Goal: Transaction & Acquisition: Purchase product/service

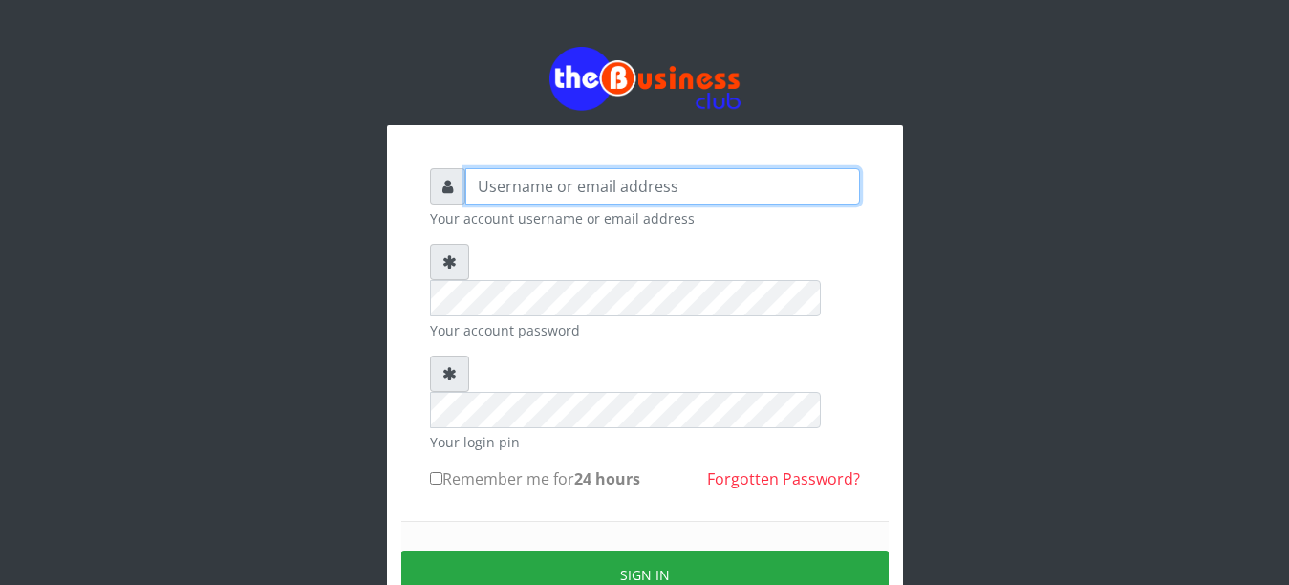
type input "YaronMarcuz"
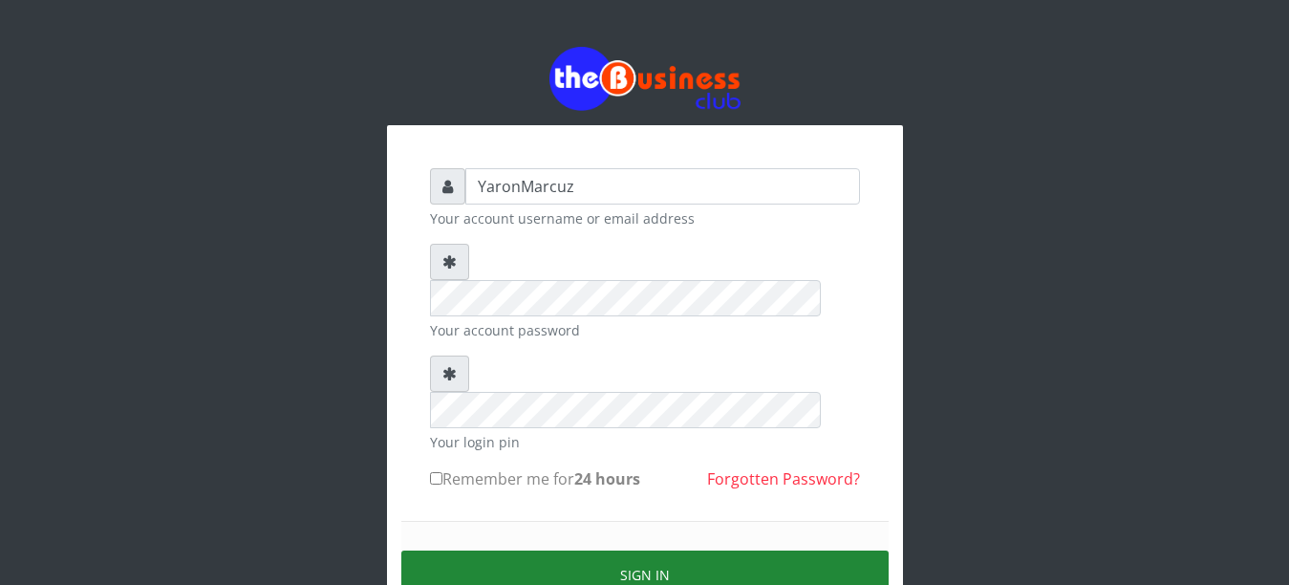
click at [677, 550] on button "Sign in" at bounding box center [644, 574] width 487 height 49
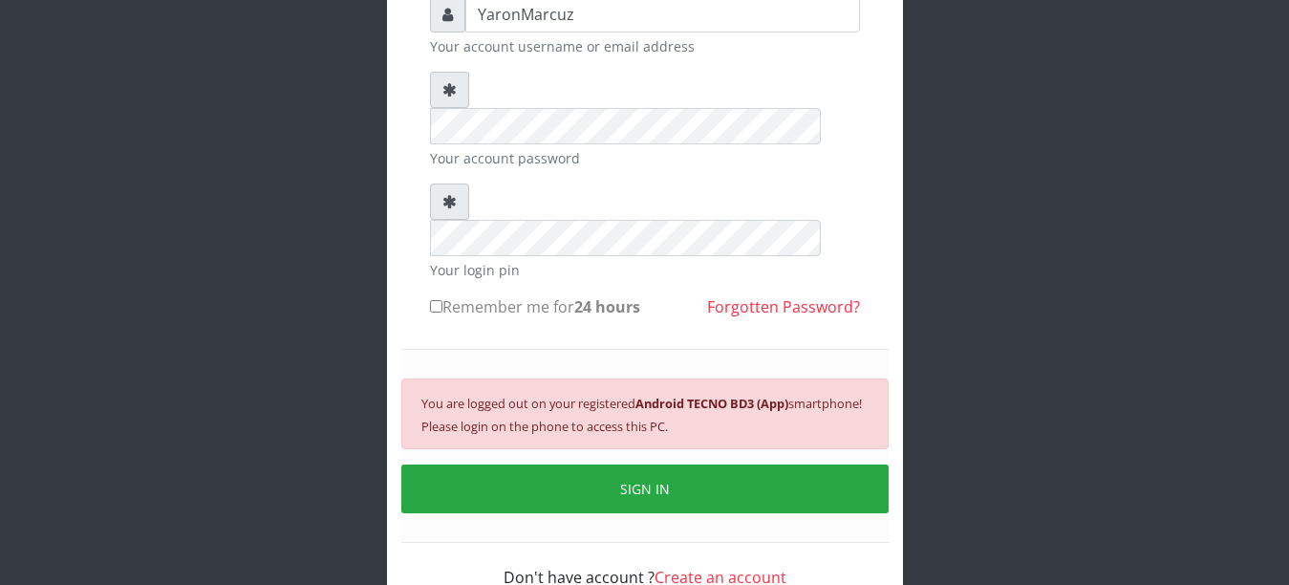
scroll to position [183, 0]
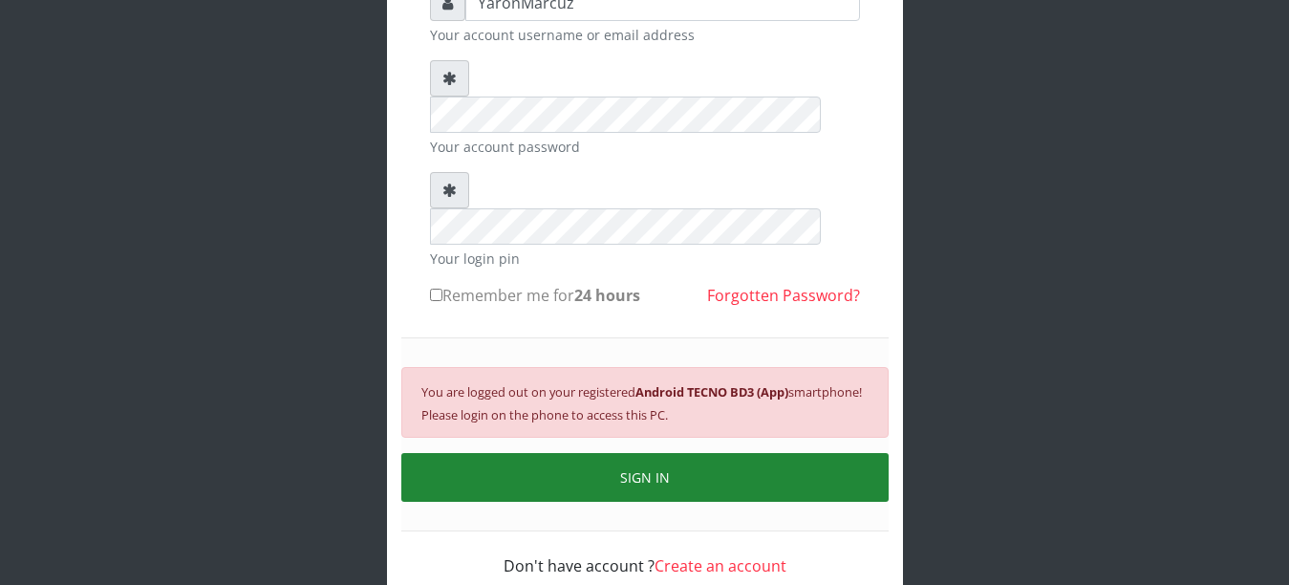
click at [683, 453] on button "SIGN IN" at bounding box center [644, 477] width 487 height 49
click at [669, 453] on button "SIGN IN" at bounding box center [644, 477] width 487 height 49
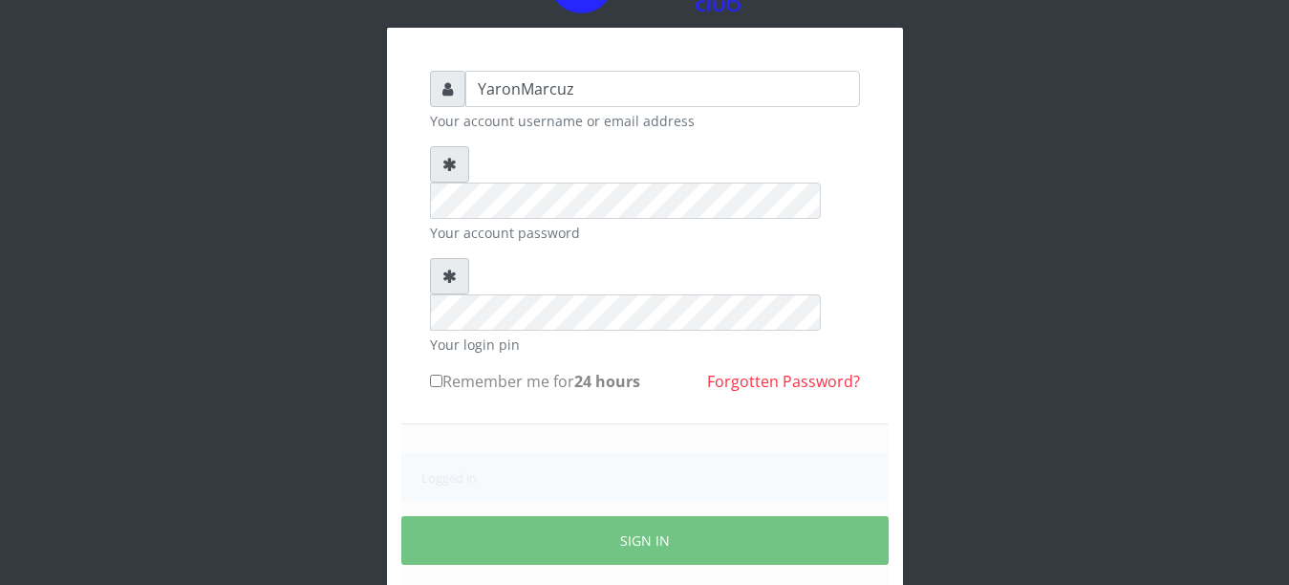
scroll to position [161, 0]
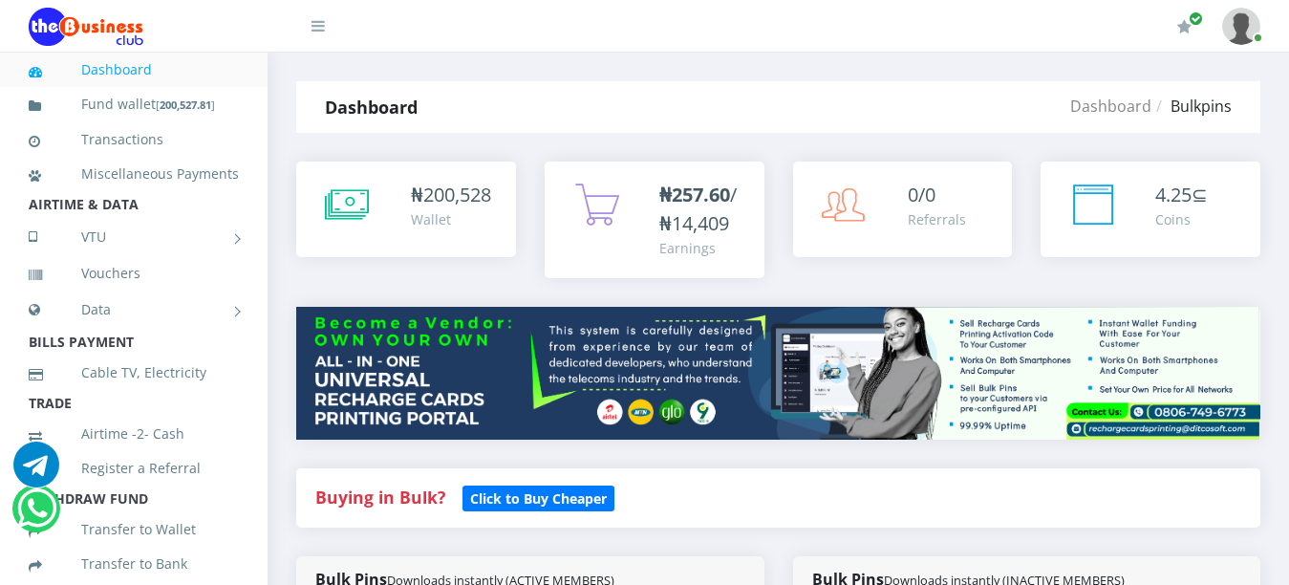
select select "MTN"
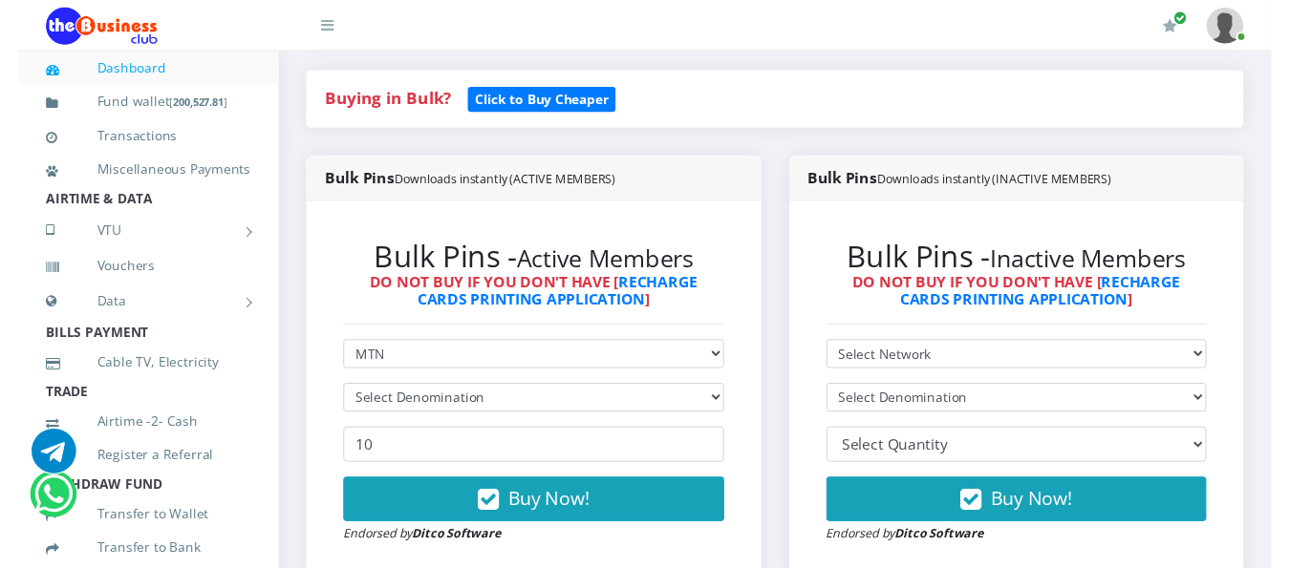
scroll to position [396, 0]
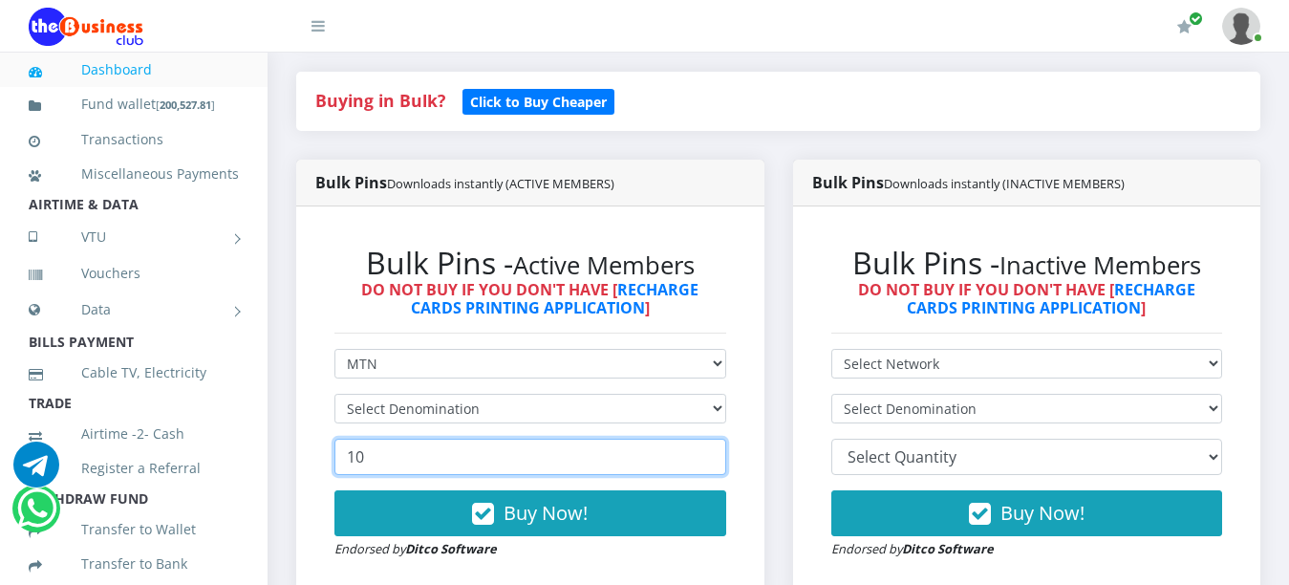
click at [366, 439] on input "10" at bounding box center [530, 457] width 392 height 36
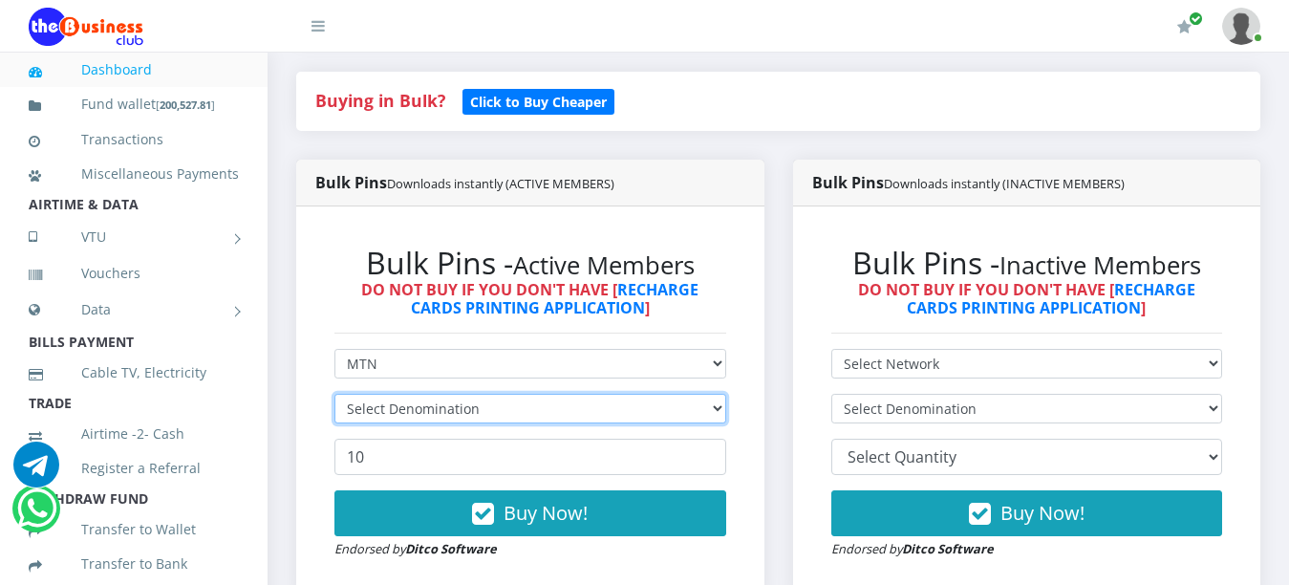
click at [712, 394] on select "Select Denomination" at bounding box center [530, 409] width 392 height 30
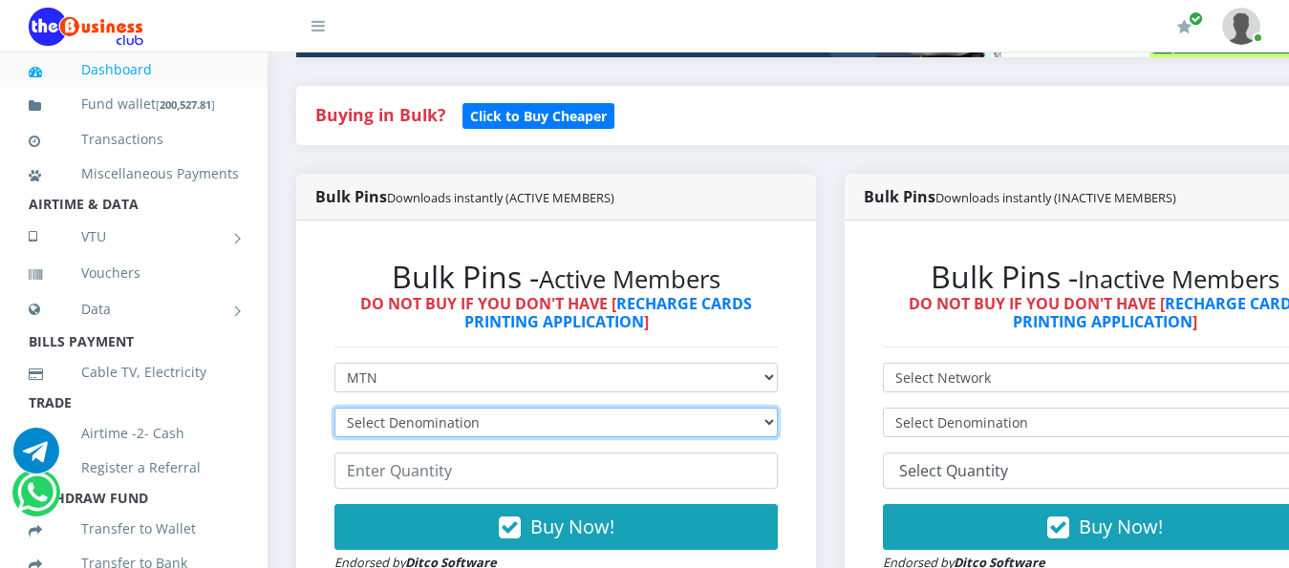
select select "193.98-200"
click at [334, 408] on select "Select Denomination MTN NGN100 - ₦96.99 MTN NGN200 - ₦193.98 MTN NGN400 - ₦387.…" at bounding box center [555, 423] width 443 height 30
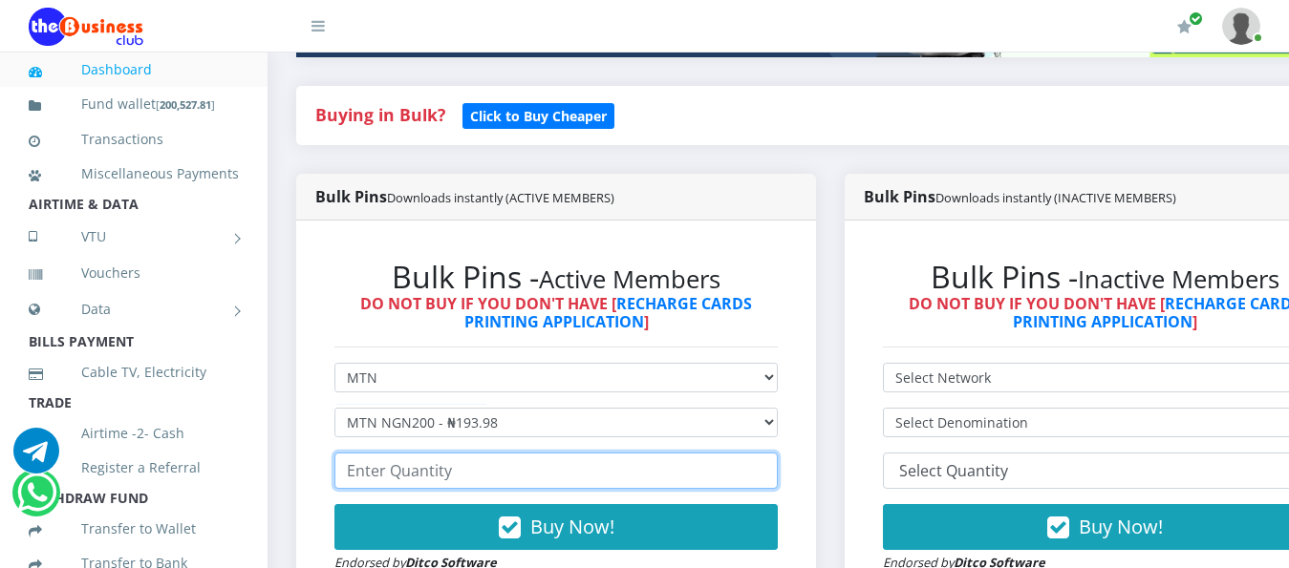
click at [450, 464] on input "number" at bounding box center [555, 471] width 443 height 36
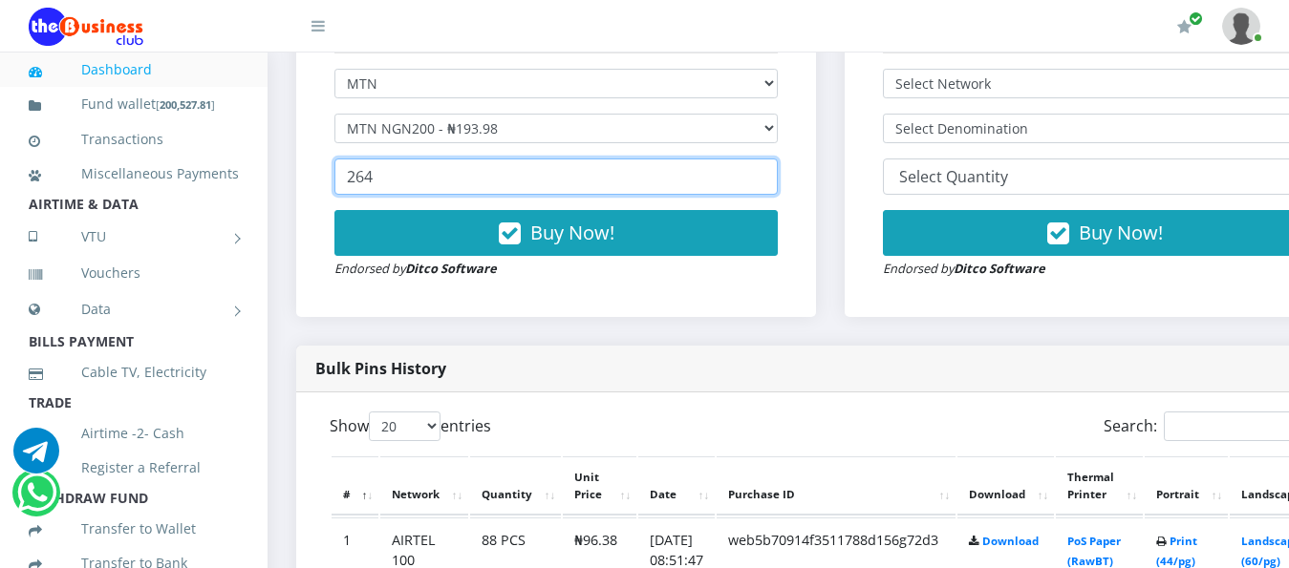
scroll to position [683, 0]
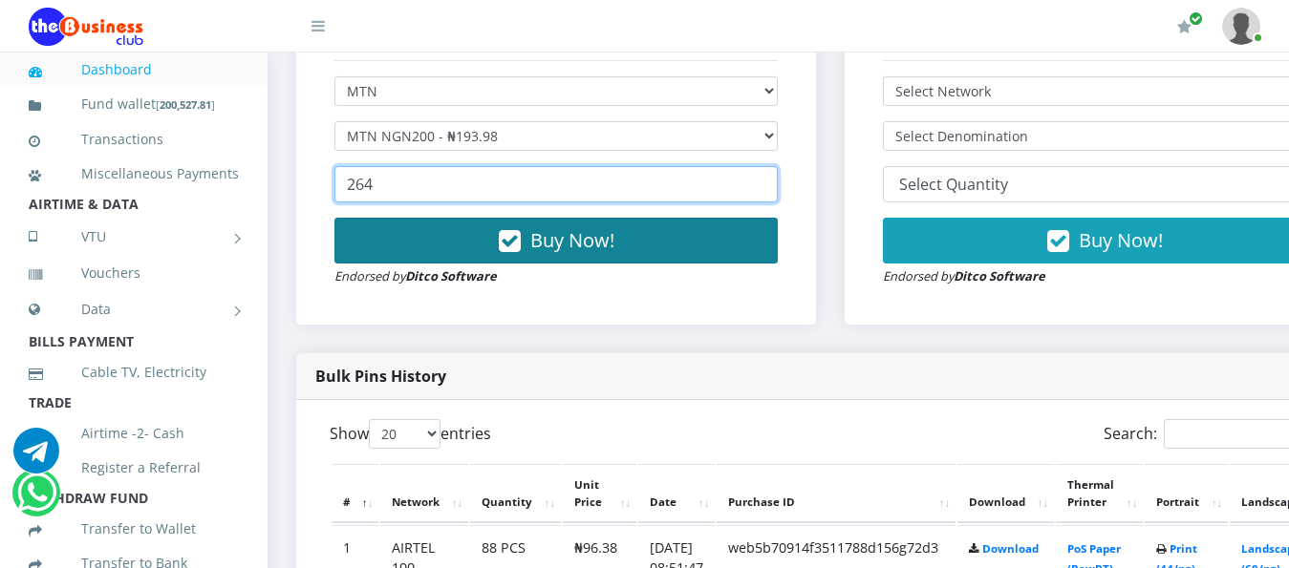
type input "264"
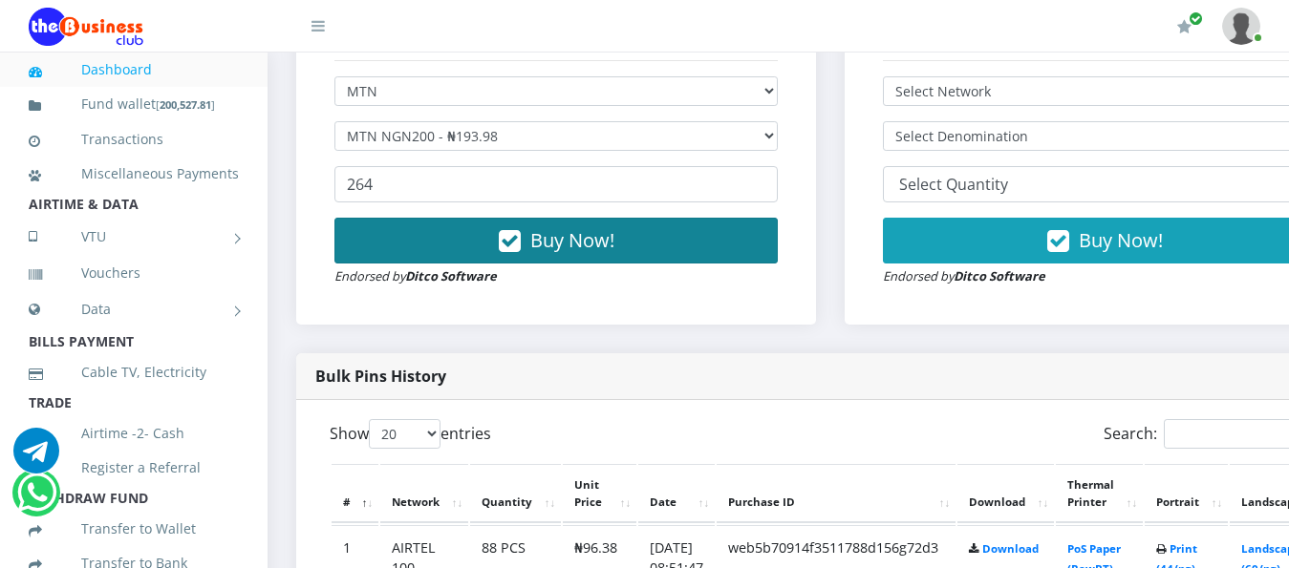
click at [566, 227] on span "Buy Now!" at bounding box center [572, 240] width 84 height 26
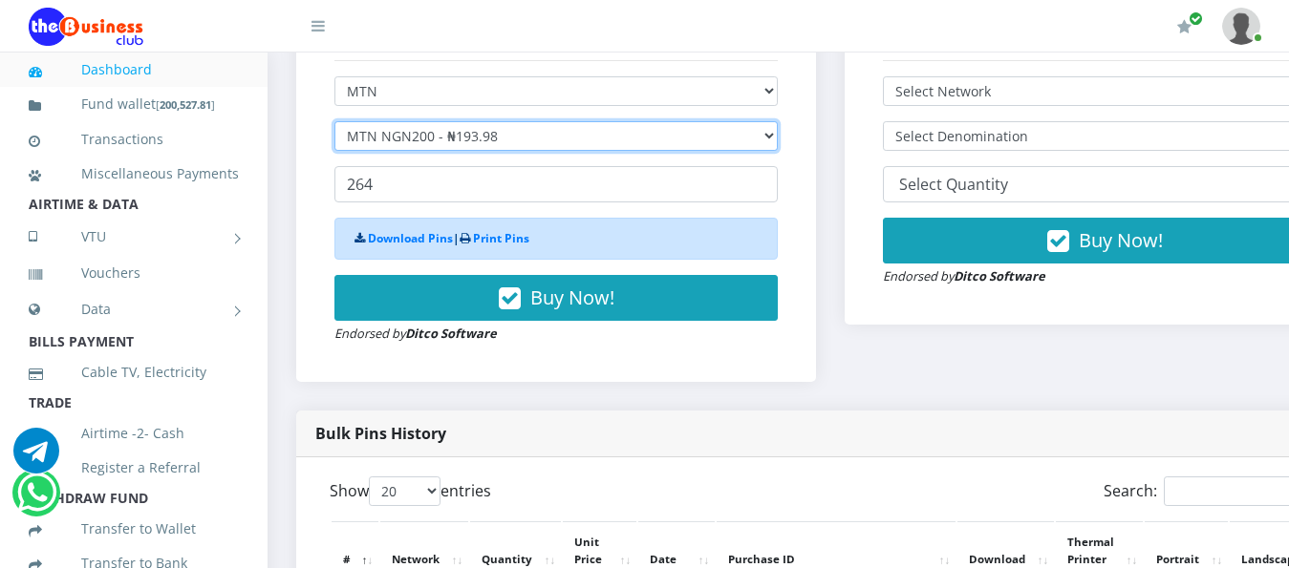
click at [778, 121] on select "Select Denomination MTN NGN100 - ₦96.99 MTN NGN200 - ₦193.98 MTN NGN400 - ₦387.…" at bounding box center [555, 136] width 443 height 30
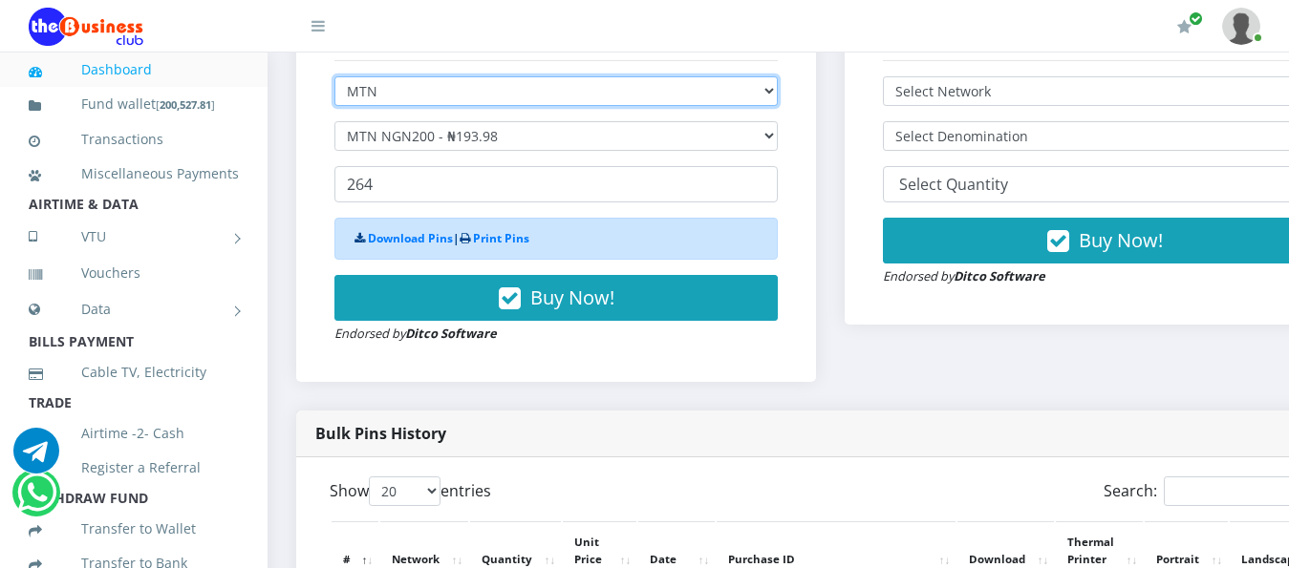
click at [778, 76] on select "Select Network MTN Globacom 9Mobile Airtel" at bounding box center [555, 91] width 443 height 30
select select "Airtel"
click at [334, 76] on select "Select Network MTN Globacom 9Mobile Airtel" at bounding box center [555, 91] width 443 height 30
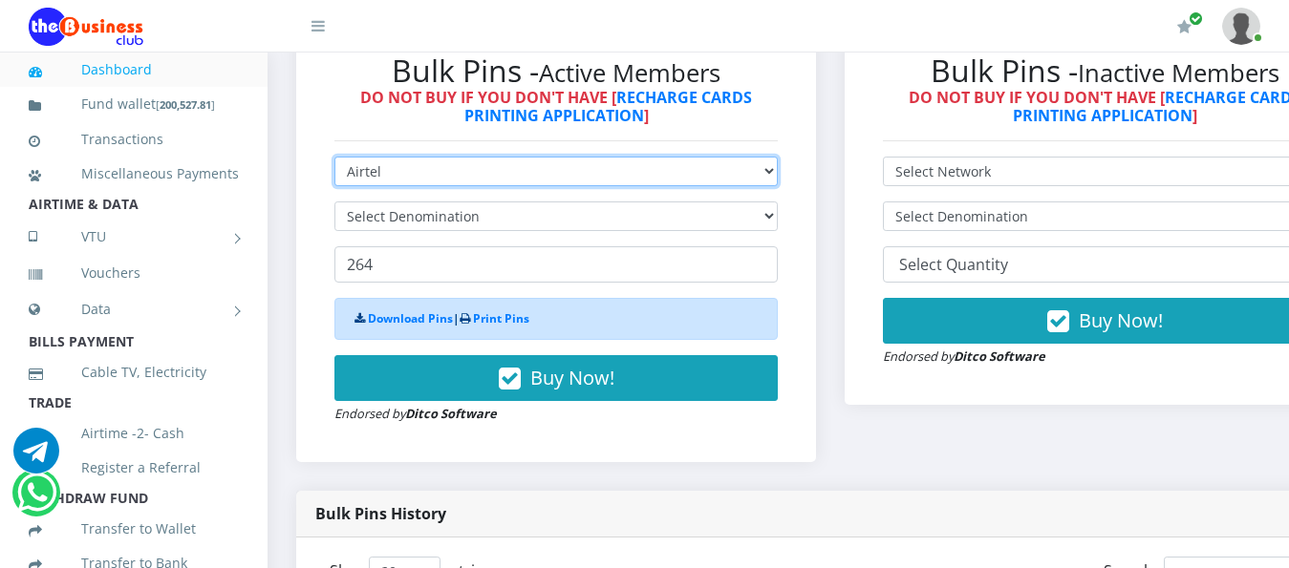
scroll to position [669, 0]
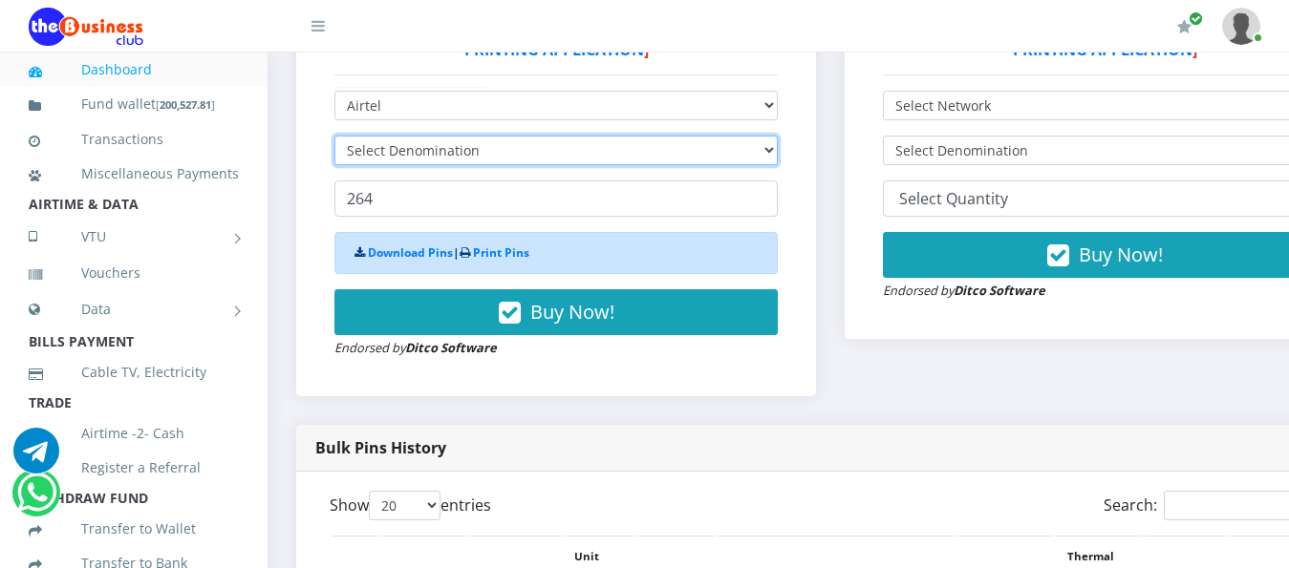
click at [778, 136] on select "Select Denomination" at bounding box center [555, 151] width 443 height 30
select select "192.76-200"
click at [334, 136] on select "Select Denomination Airtel NGN100 - ₦96.38 Airtel NGN200 - ₦192.76 Airtel NGN50…" at bounding box center [555, 151] width 443 height 30
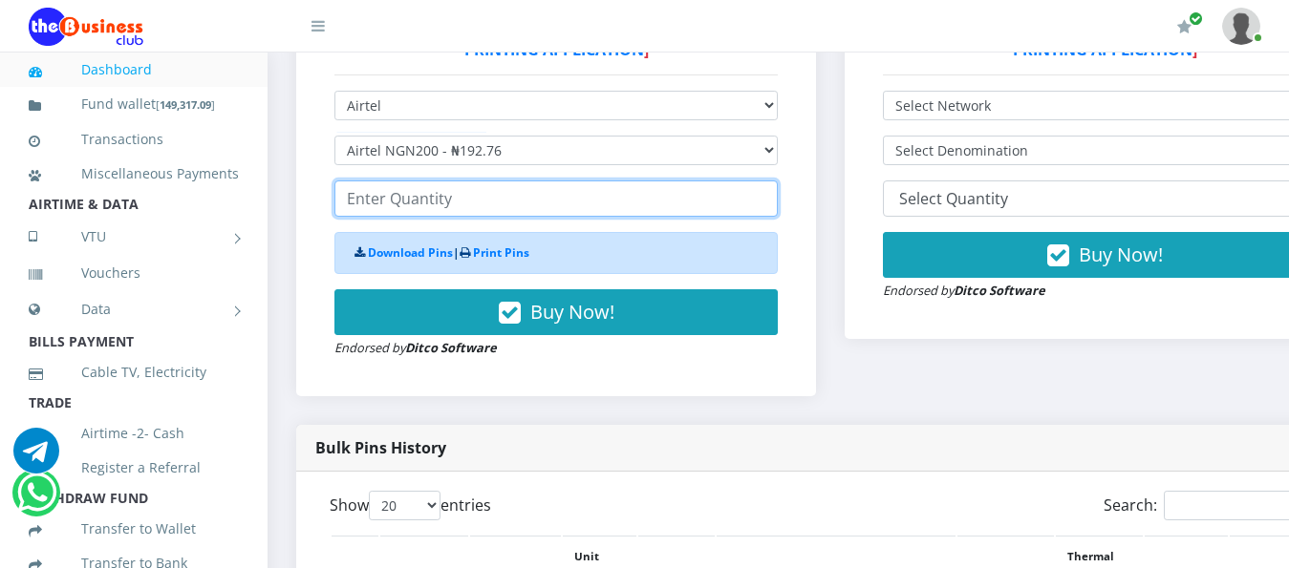
click at [387, 181] on input "number" at bounding box center [555, 199] width 443 height 36
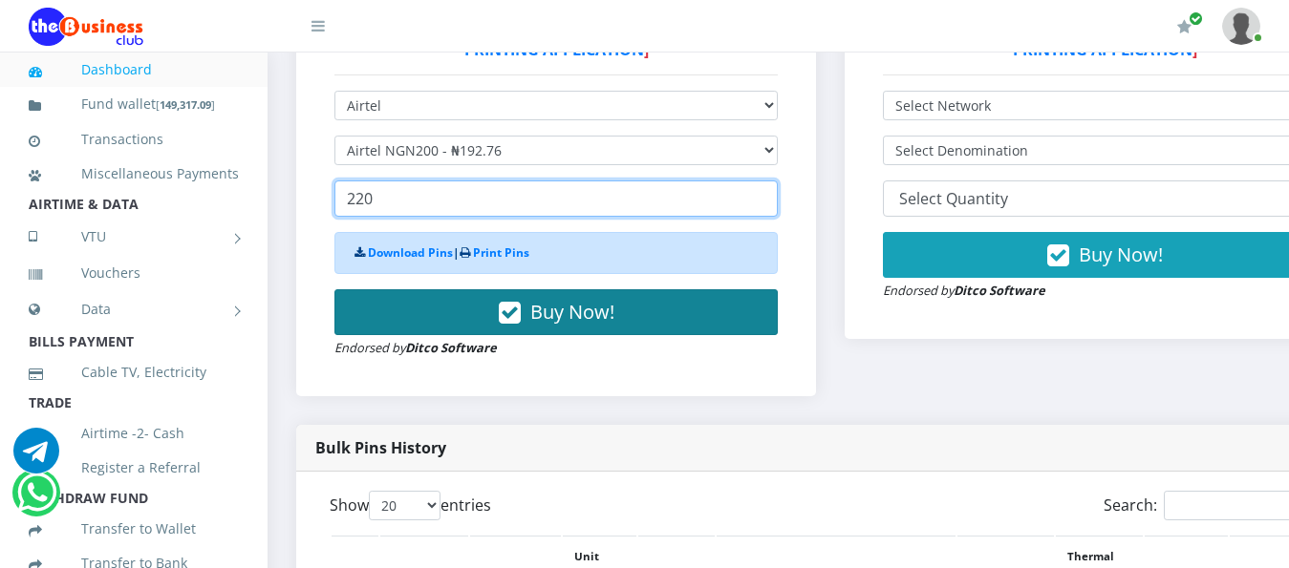
type input "220"
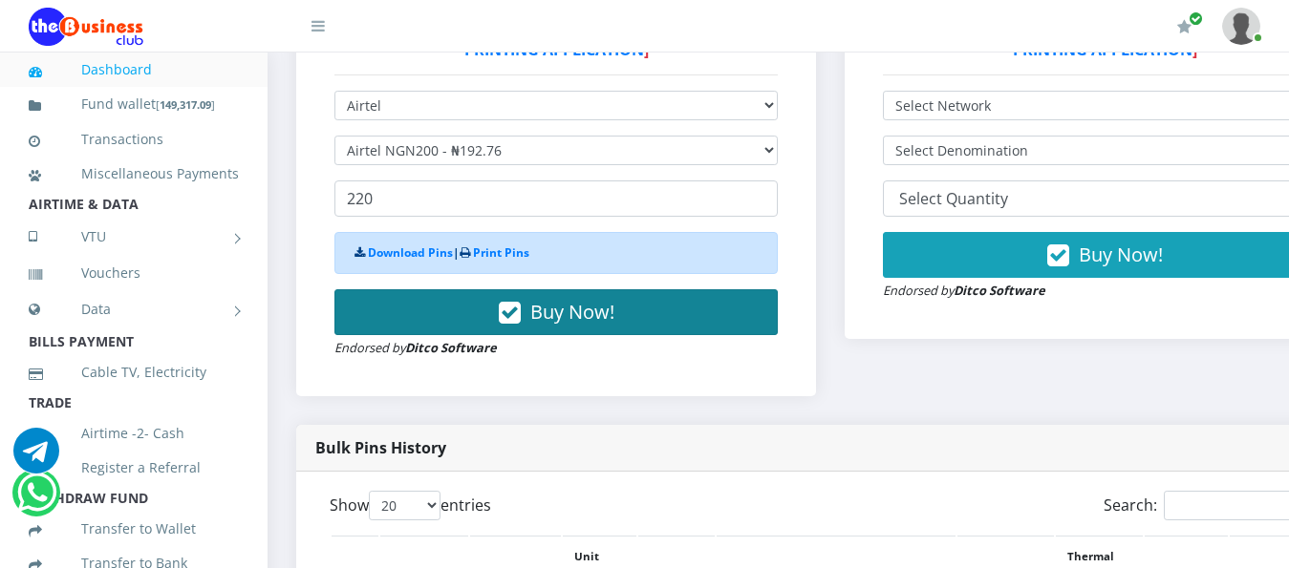
click at [614, 299] on span "Buy Now!" at bounding box center [572, 312] width 84 height 26
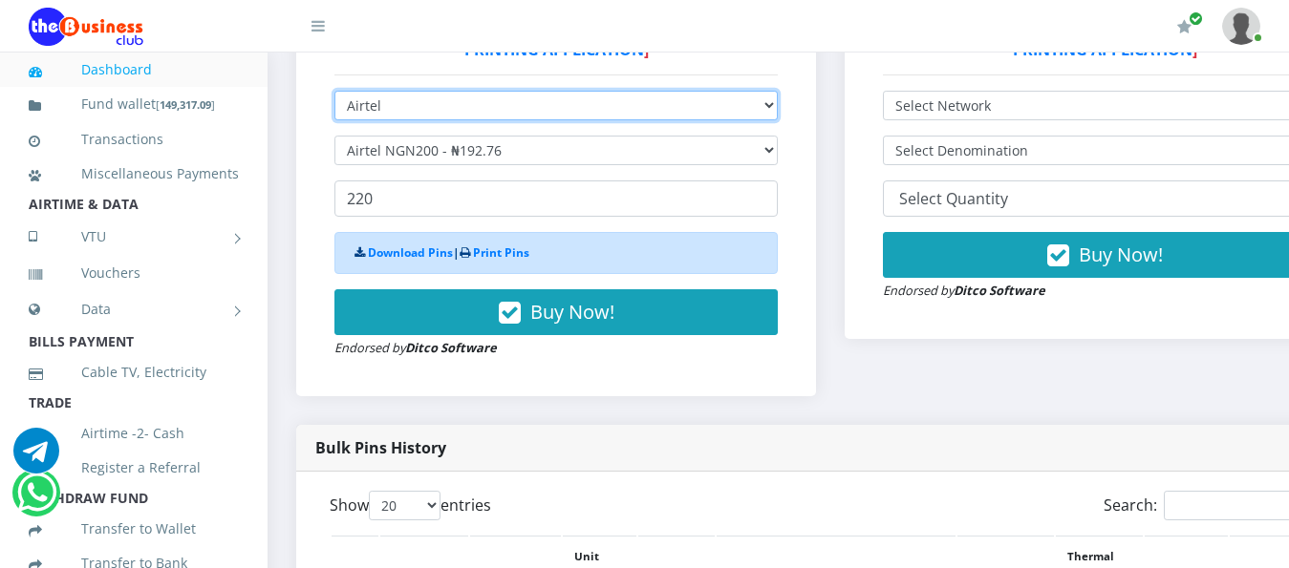
click at [778, 95] on select "Select Network MTN Globacom 9Mobile Airtel" at bounding box center [555, 106] width 443 height 30
select select "MTN"
click at [334, 91] on select "Select Network MTN Globacom 9Mobile Airtel" at bounding box center [555, 106] width 443 height 30
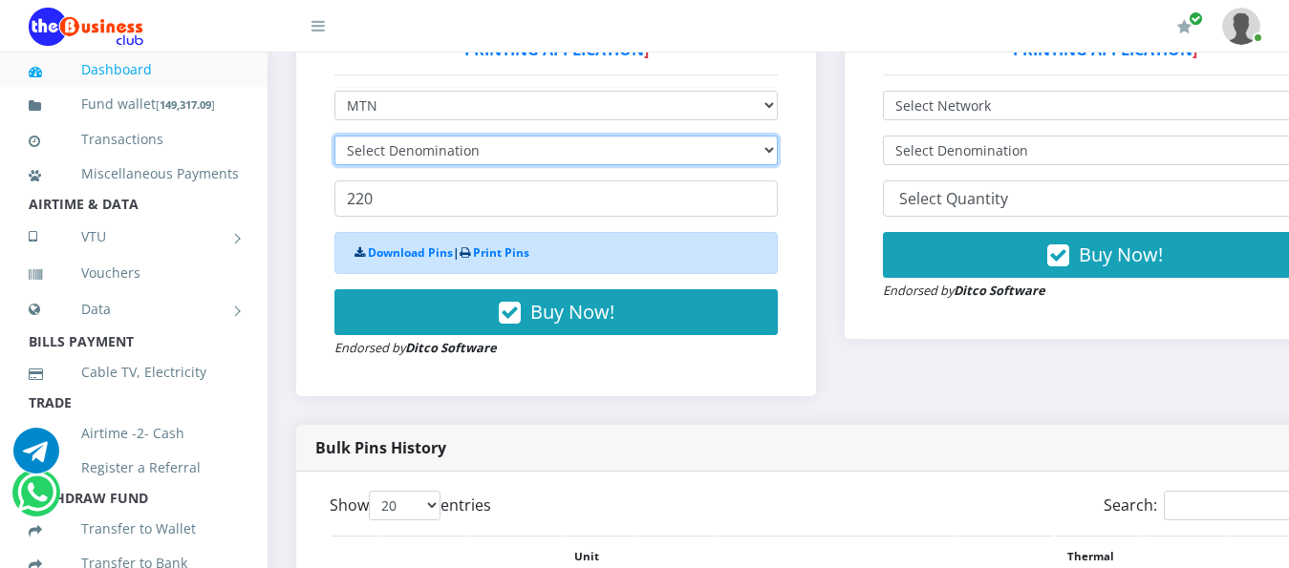
click at [778, 136] on select "Select Denomination" at bounding box center [555, 151] width 443 height 30
select select "96.99-100"
click at [334, 136] on select "Select Denomination MTN NGN100 - ₦96.99 MTN NGN200 - ₦193.98 MTN NGN400 - ₦387.…" at bounding box center [555, 151] width 443 height 30
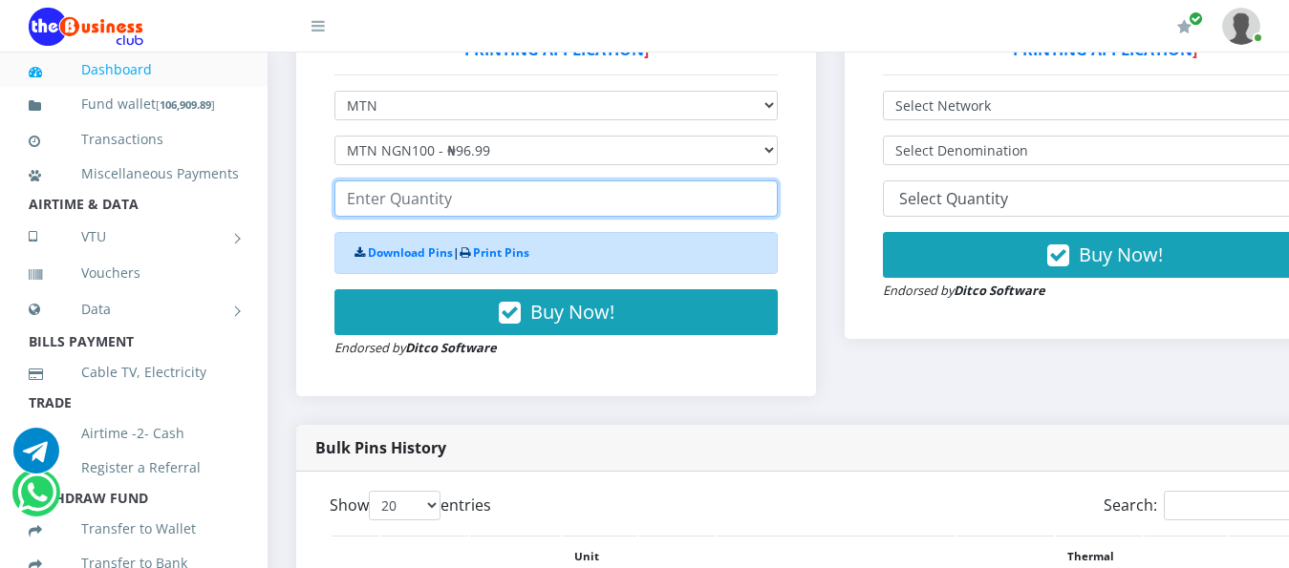
click at [465, 181] on input "number" at bounding box center [555, 199] width 443 height 36
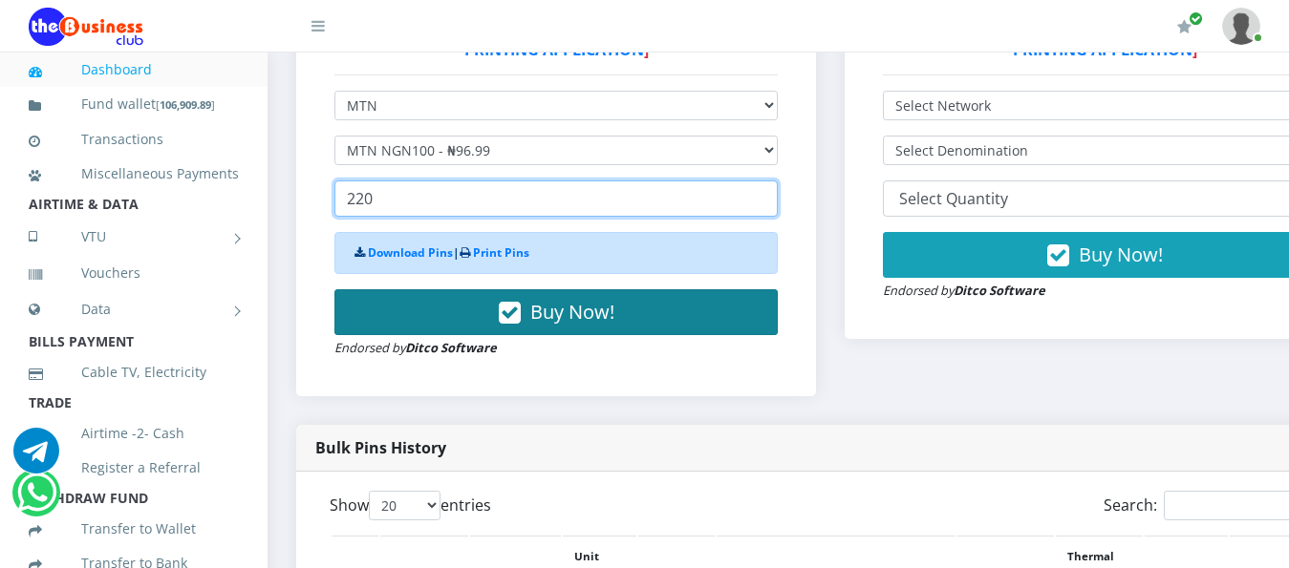
type input "220"
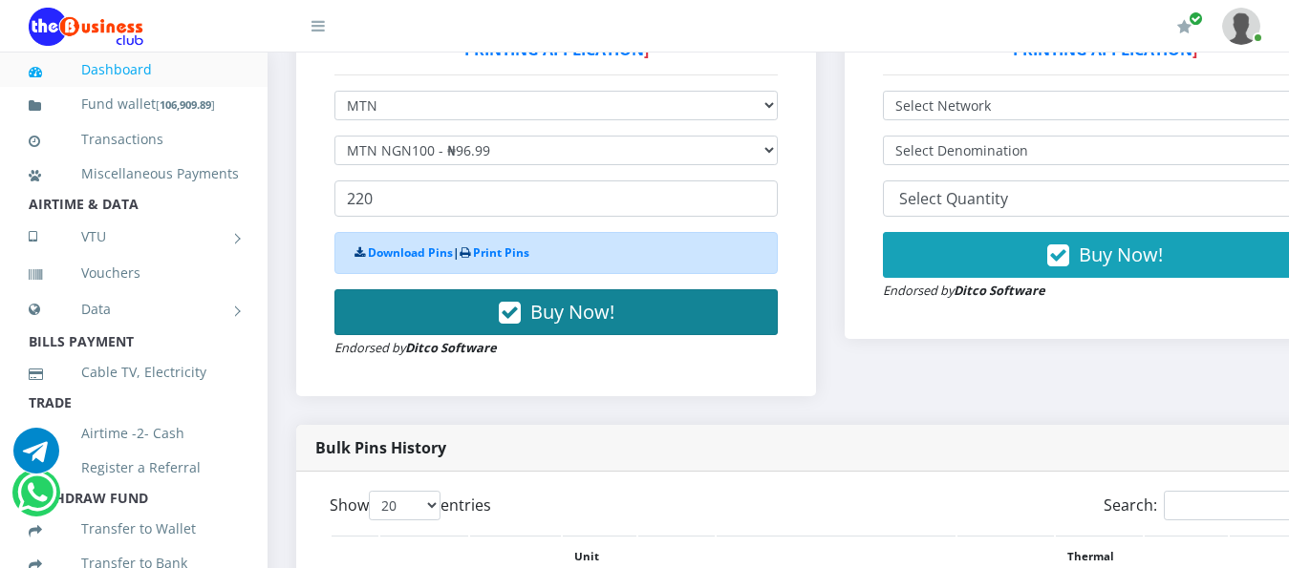
click at [586, 299] on span "Buy Now!" at bounding box center [572, 312] width 84 height 26
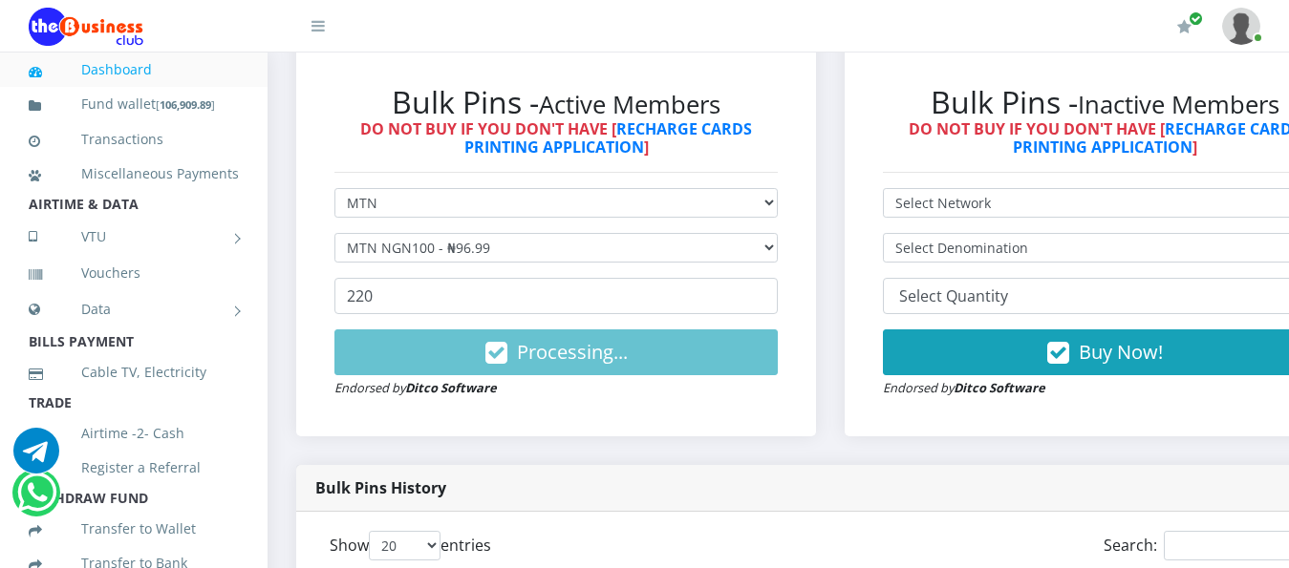
scroll to position [573, 0]
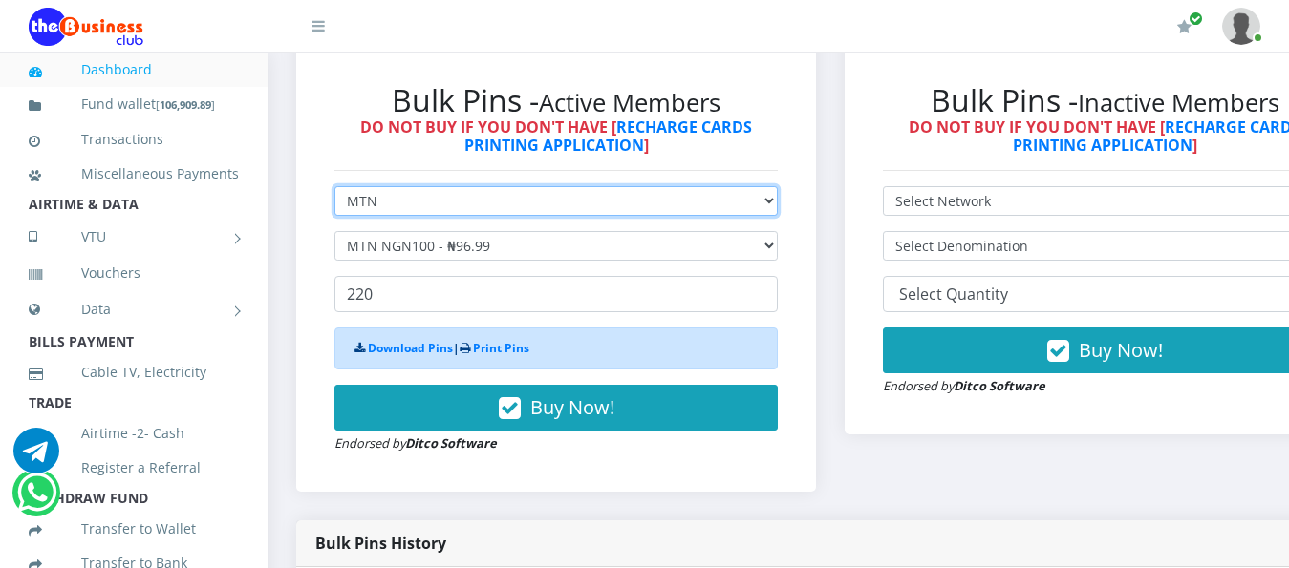
click at [778, 188] on select "Select Network MTN Globacom 9Mobile Airtel" at bounding box center [555, 201] width 443 height 30
select select "Airtel"
click at [334, 186] on select "Select Network MTN Globacom 9Mobile Airtel" at bounding box center [555, 201] width 443 height 30
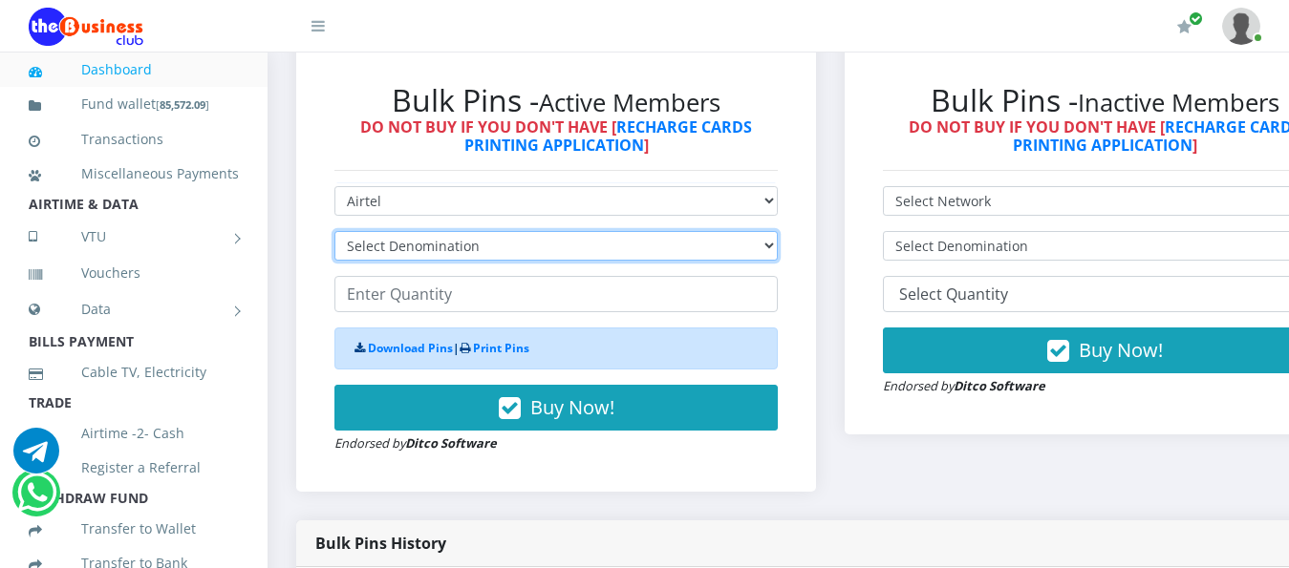
click at [778, 231] on select "Select Denomination Airtel NGN100 - ₦96.38 Airtel NGN200 - ₦192.76 Airtel NGN50…" at bounding box center [555, 246] width 443 height 30
select select "96.38-100"
click at [334, 231] on select "Select Denomination Airtel NGN100 - ₦96.38 Airtel NGN200 - ₦192.76 Airtel NGN50…" at bounding box center [555, 246] width 443 height 30
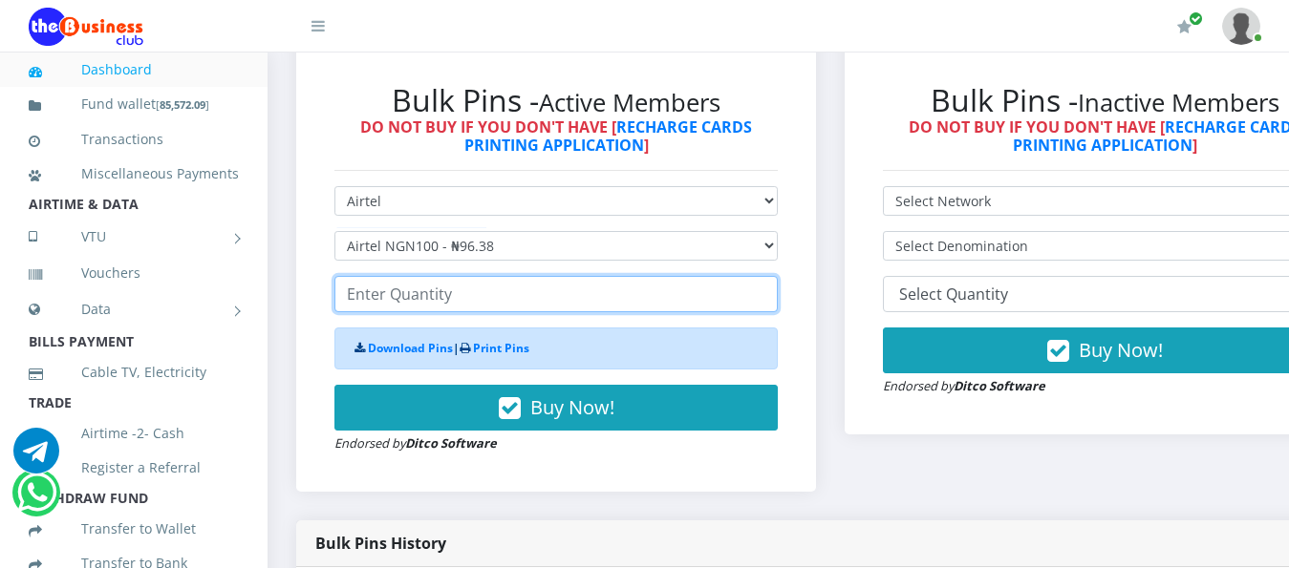
click at [458, 278] on input "number" at bounding box center [555, 294] width 443 height 36
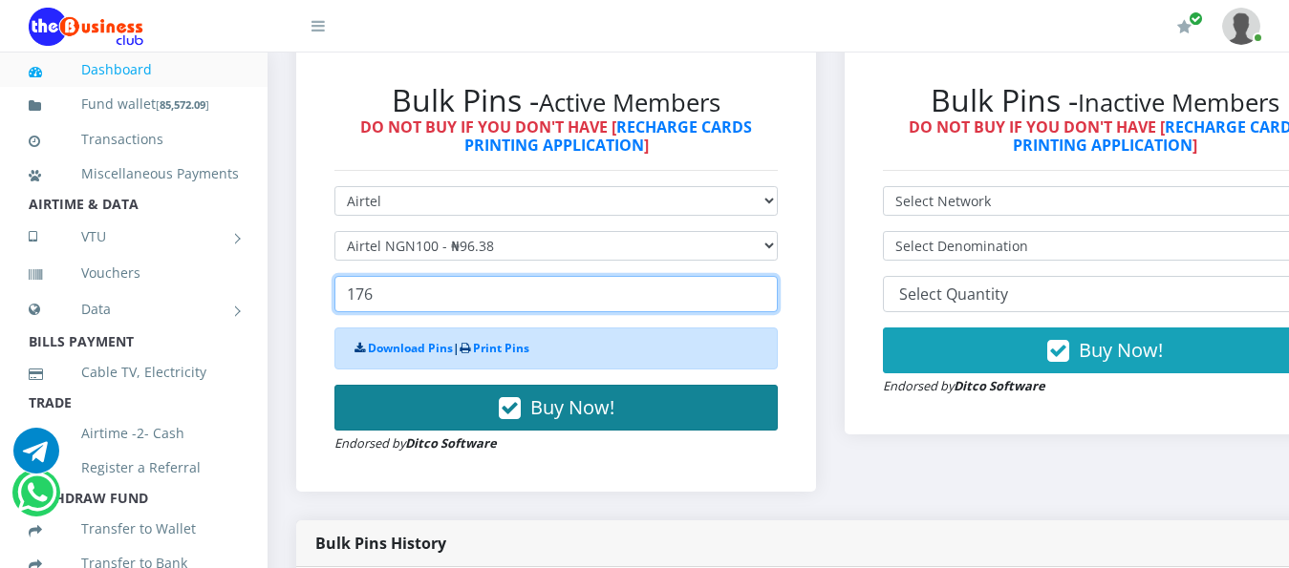
type input "176"
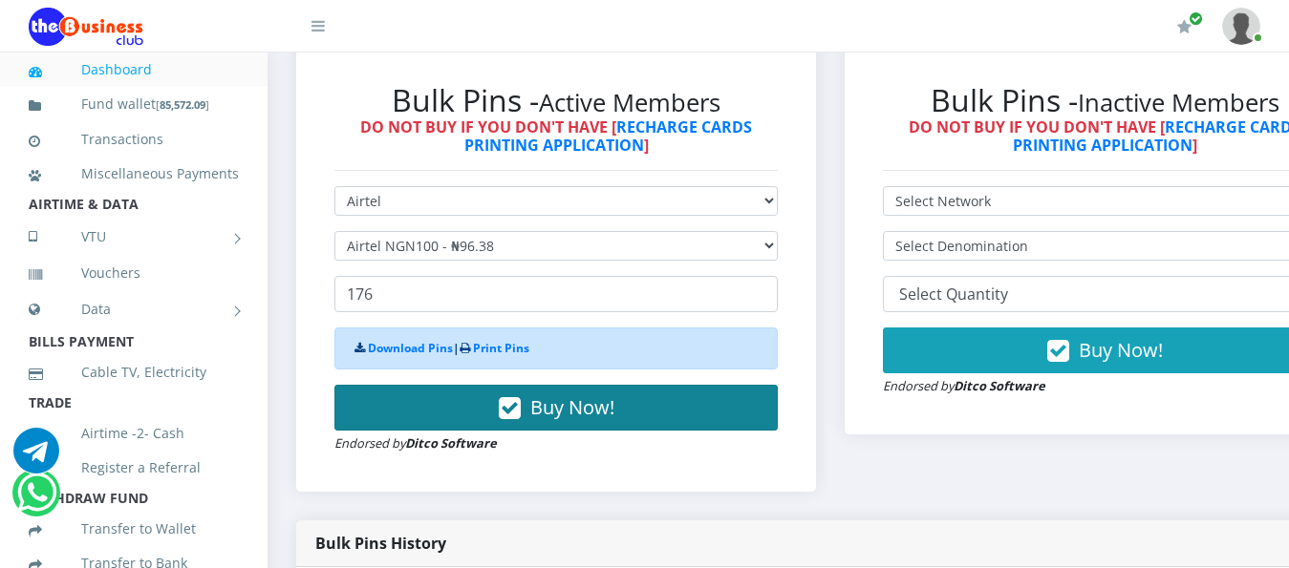
click at [557, 395] on span "Buy Now!" at bounding box center [572, 408] width 84 height 26
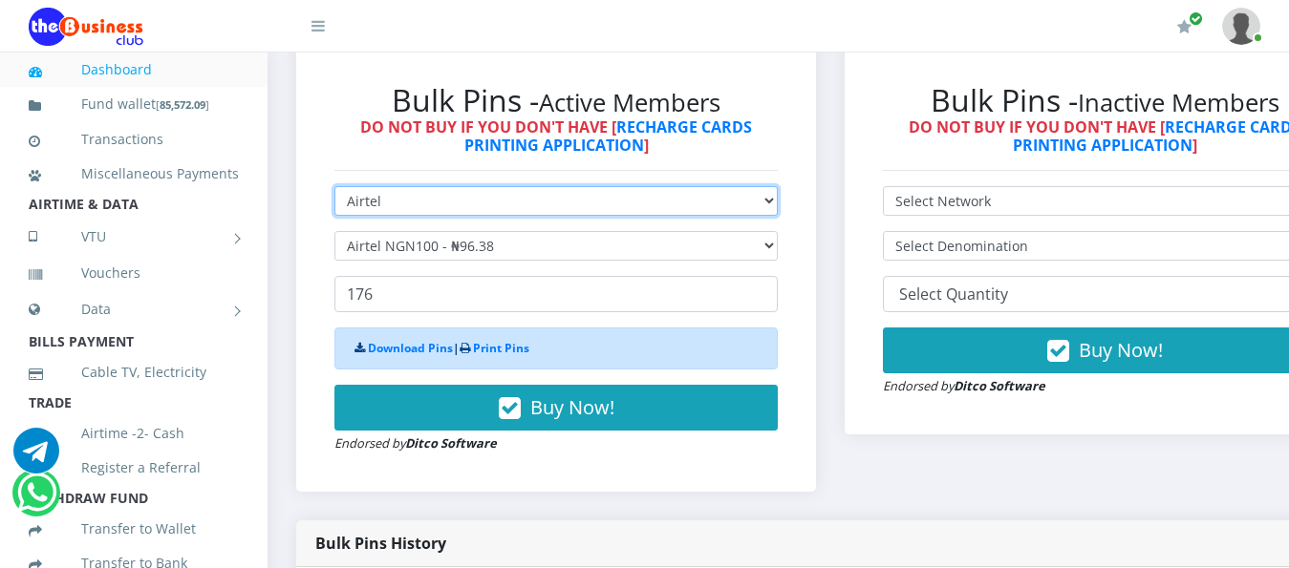
click at [778, 186] on select "Select Network MTN Globacom 9Mobile Airtel" at bounding box center [555, 201] width 443 height 30
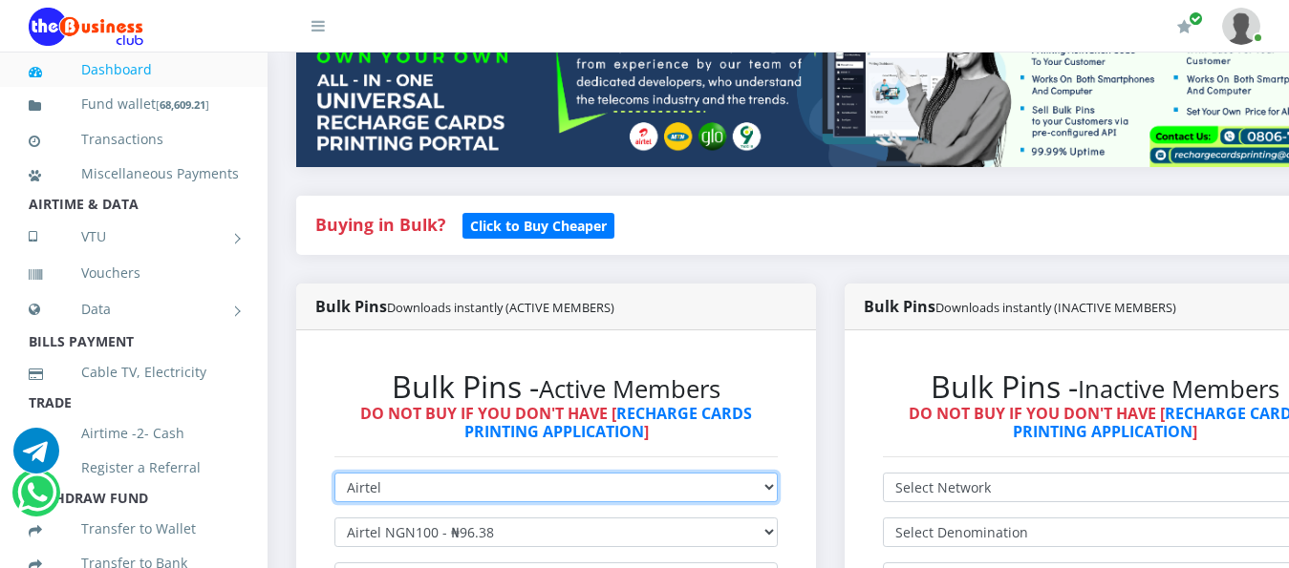
scroll to position [382, 0]
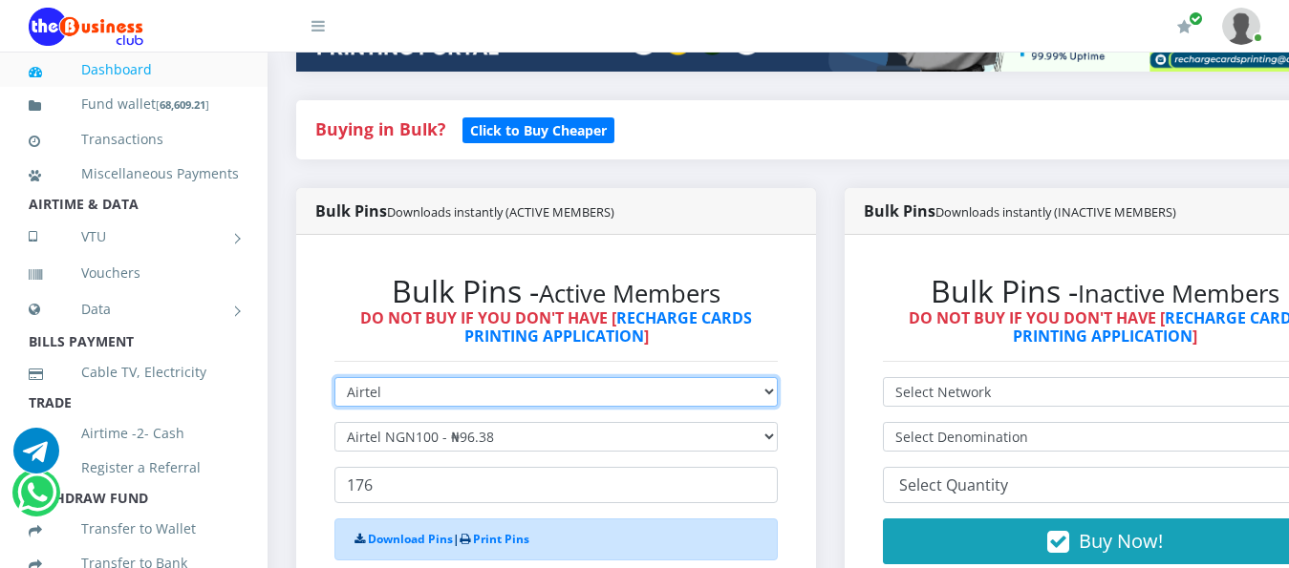
click at [778, 379] on select "Select Network MTN Globacom 9Mobile Airtel" at bounding box center [555, 392] width 443 height 30
select select "MTN"
click at [334, 377] on select "Select Network MTN Globacom 9Mobile Airtel" at bounding box center [555, 392] width 443 height 30
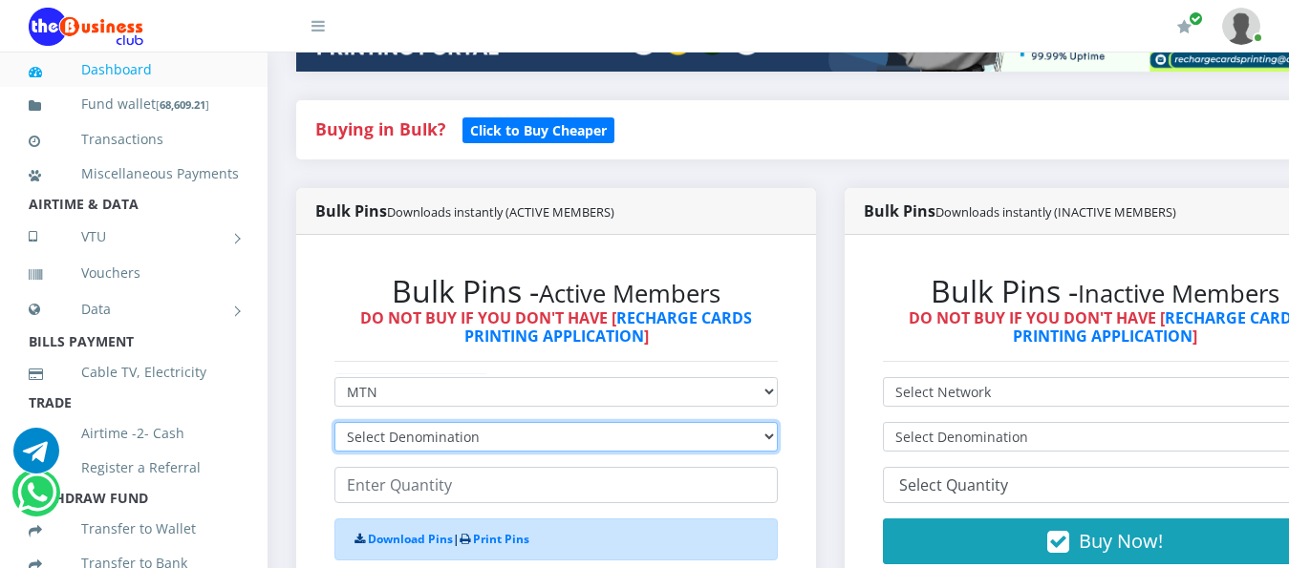
click at [409, 423] on select "Select Denomination MTN NGN100 - ₦96.99 MTN NGN200 - ₦193.98 MTN NGN400 - ₦387.…" at bounding box center [555, 437] width 443 height 30
select select "484.95-500"
click at [334, 422] on select "Select Denomination MTN NGN100 - ₦96.99 MTN NGN200 - ₦193.98 MTN NGN400 - ₦387.…" at bounding box center [555, 437] width 443 height 30
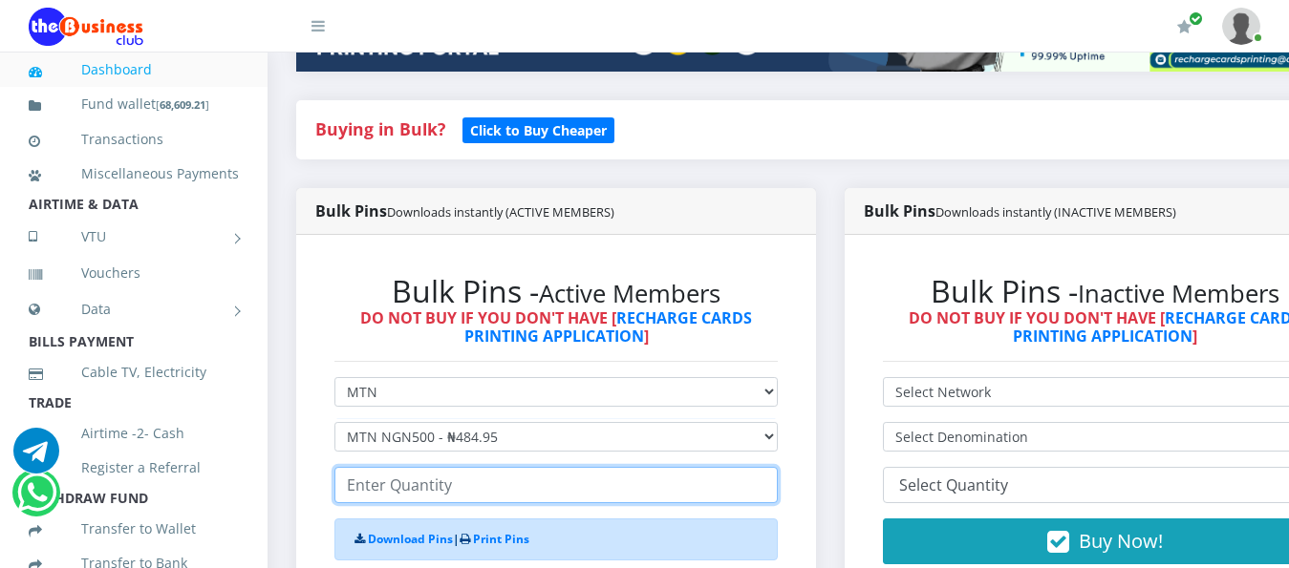
click at [571, 467] on input "number" at bounding box center [555, 485] width 443 height 36
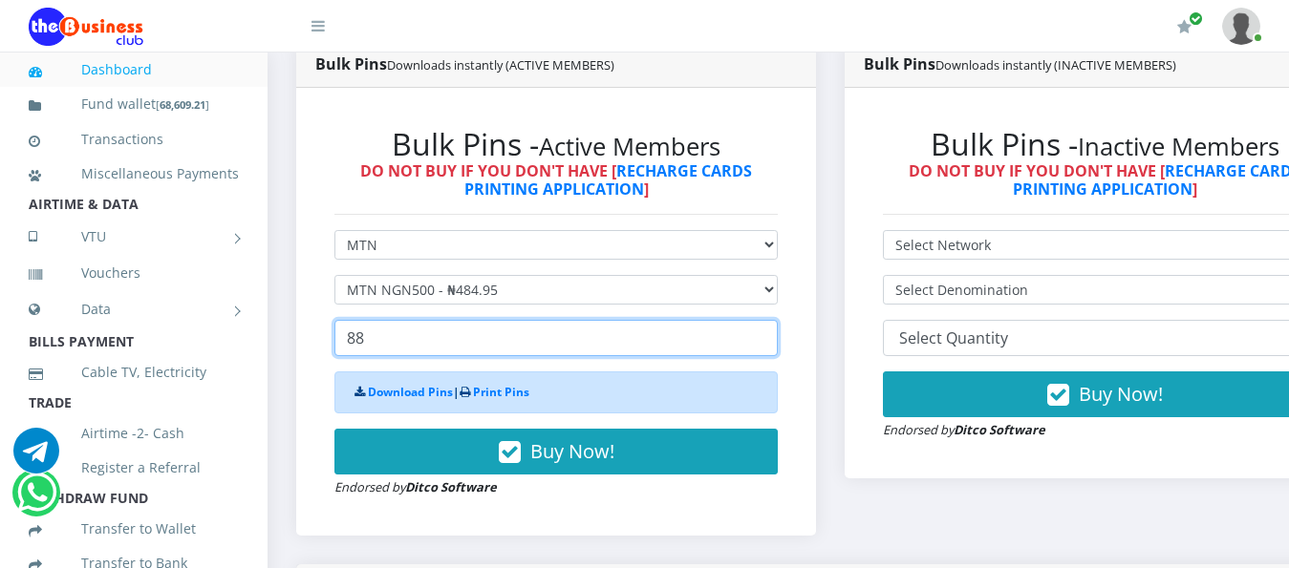
scroll to position [573, 0]
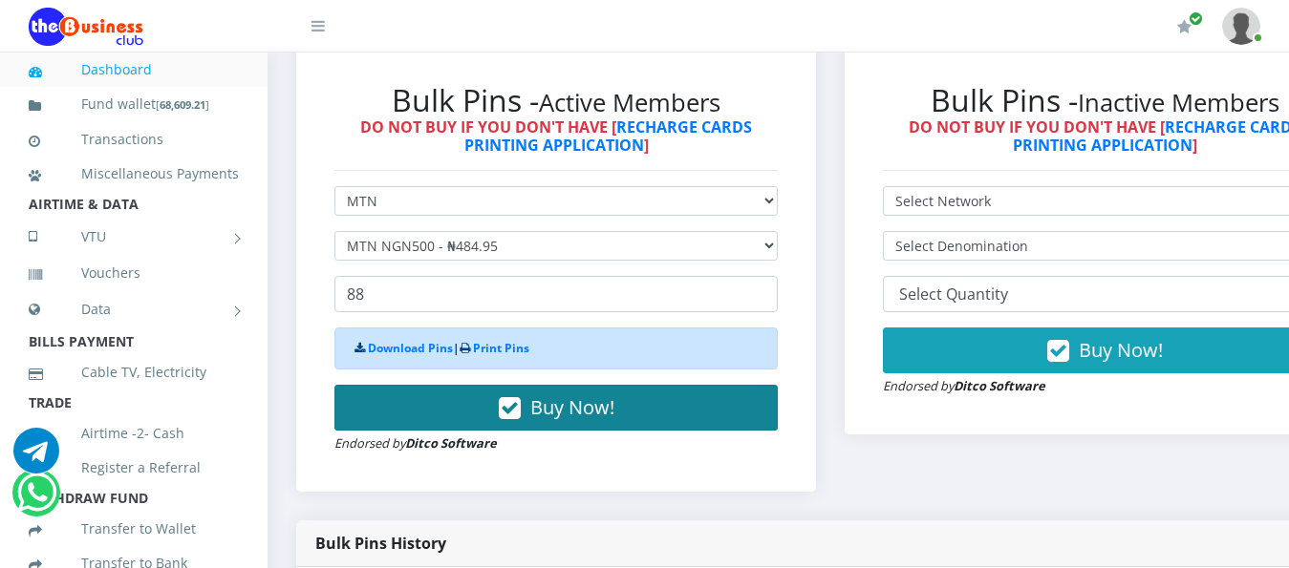
click at [539, 395] on span "Buy Now!" at bounding box center [572, 408] width 84 height 26
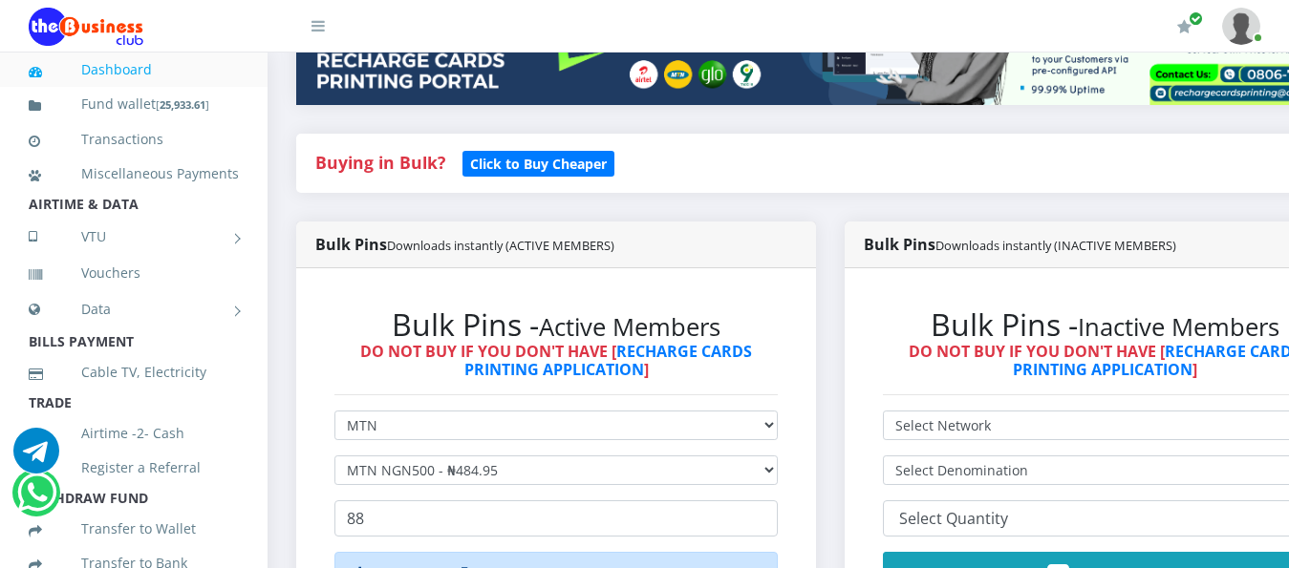
scroll to position [478, 0]
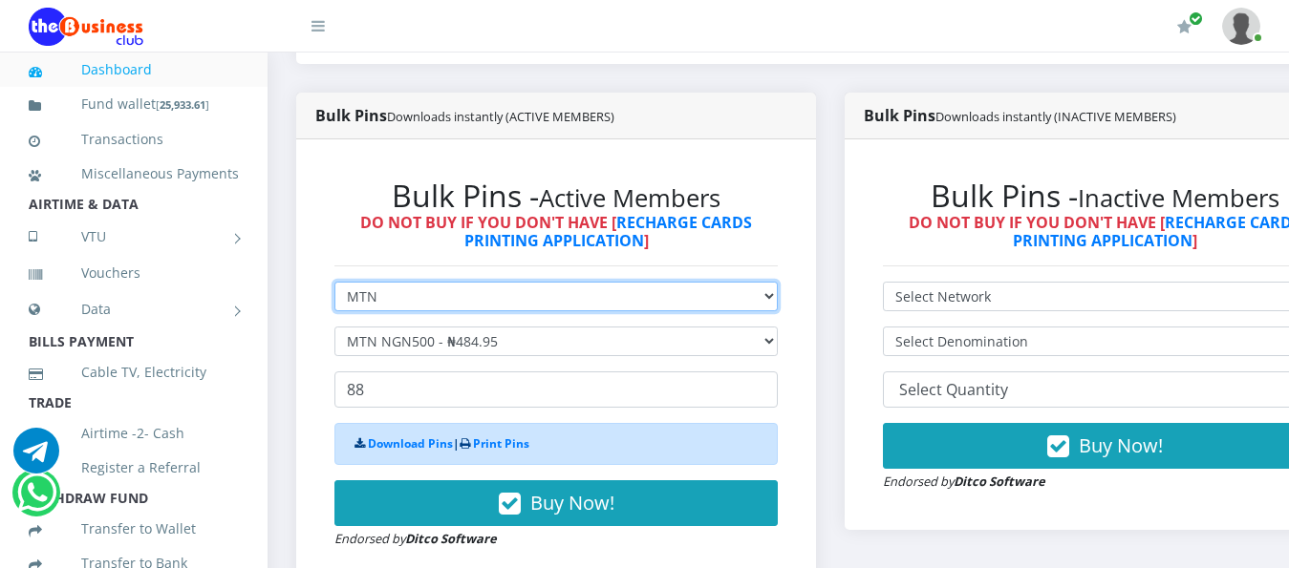
click at [778, 282] on select "Select Network MTN Globacom 9Mobile Airtel" at bounding box center [555, 297] width 443 height 30
click at [334, 282] on select "Select Network MTN Globacom 9Mobile Airtel" at bounding box center [555, 297] width 443 height 30
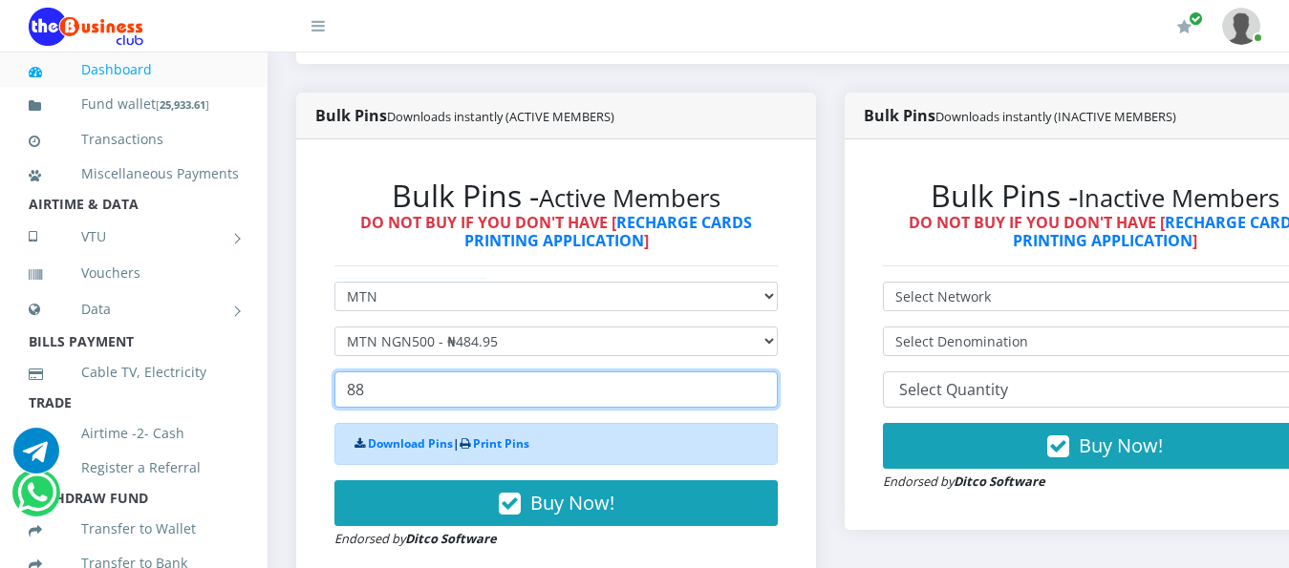
click at [393, 372] on input "88" at bounding box center [555, 390] width 443 height 36
type input "8"
type input "88"
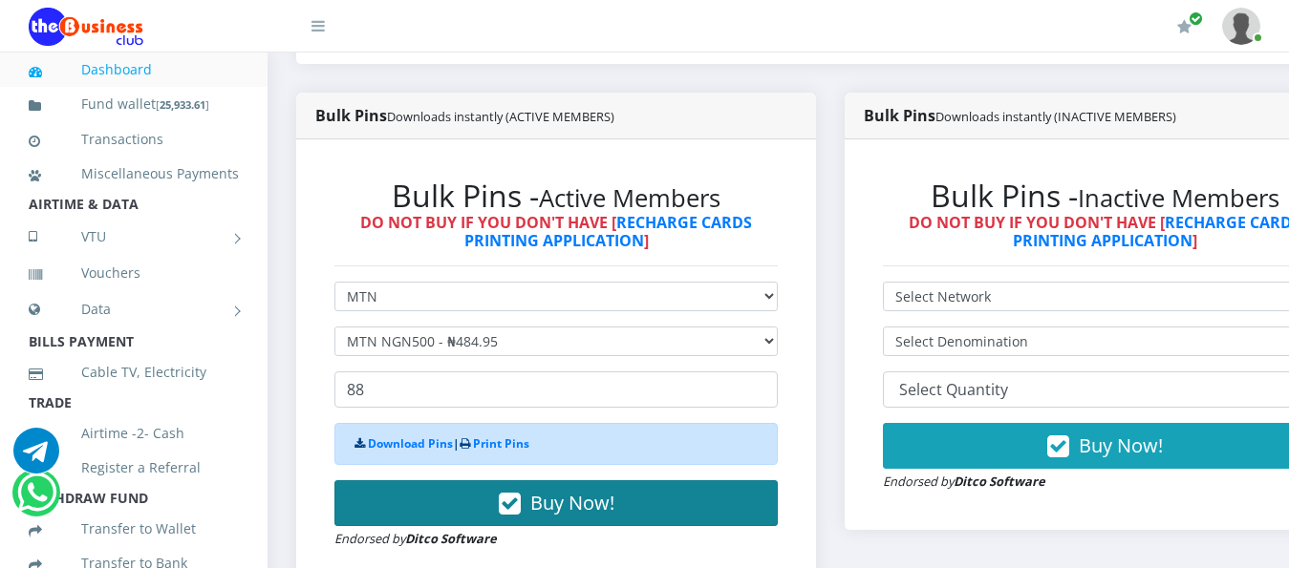
click at [566, 490] on span "Buy Now!" at bounding box center [572, 503] width 84 height 26
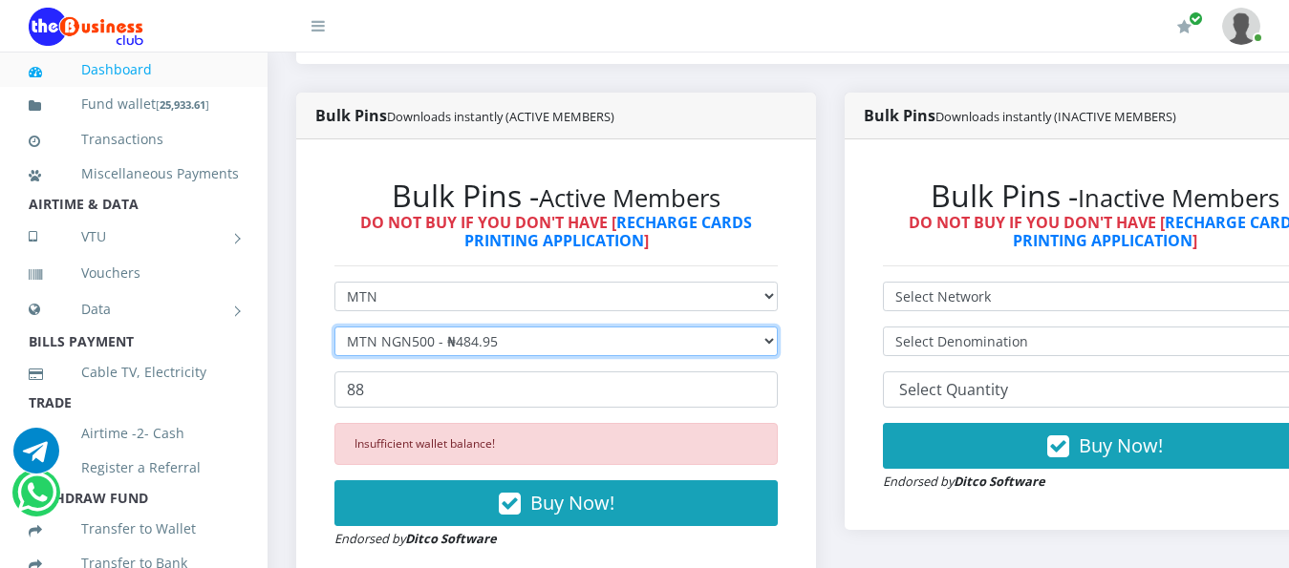
click at [778, 328] on select "Select Denomination MTN NGN100 - ₦96.99 MTN NGN200 - ₦193.98 MTN NGN400 - ₦387.…" at bounding box center [555, 342] width 443 height 30
select select "193.98-200"
click at [334, 327] on select "Select Denomination MTN NGN100 - ₦96.99 MTN NGN200 - ₦193.98 MTN NGN400 - ₦387.…" at bounding box center [555, 342] width 443 height 30
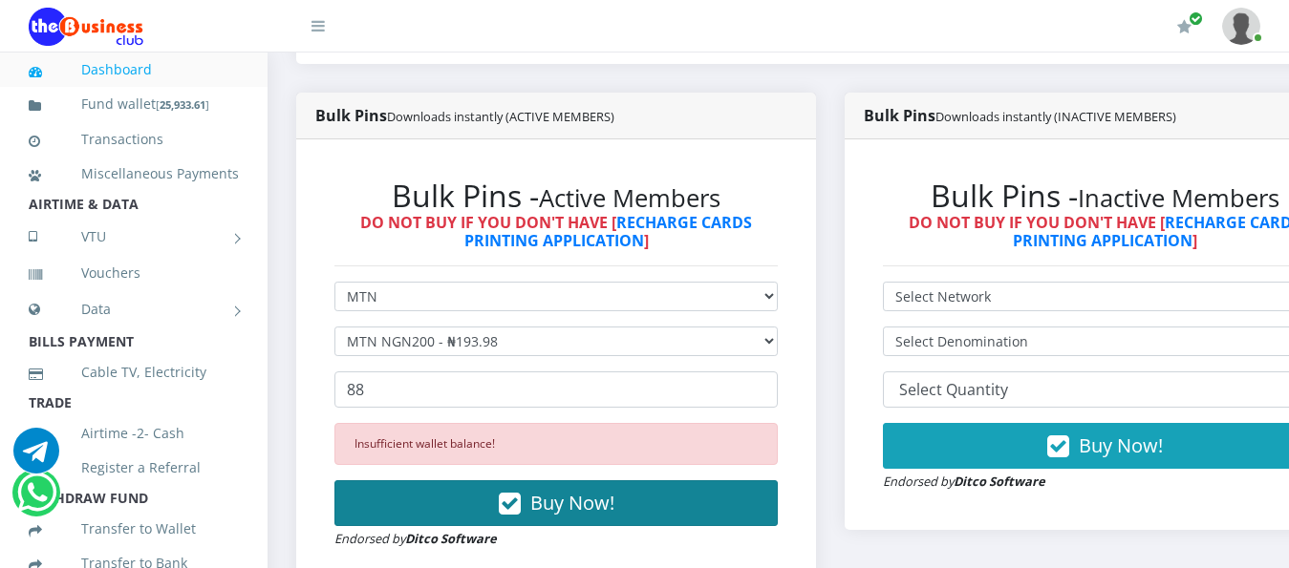
click at [588, 490] on span "Buy Now!" at bounding box center [572, 503] width 84 height 26
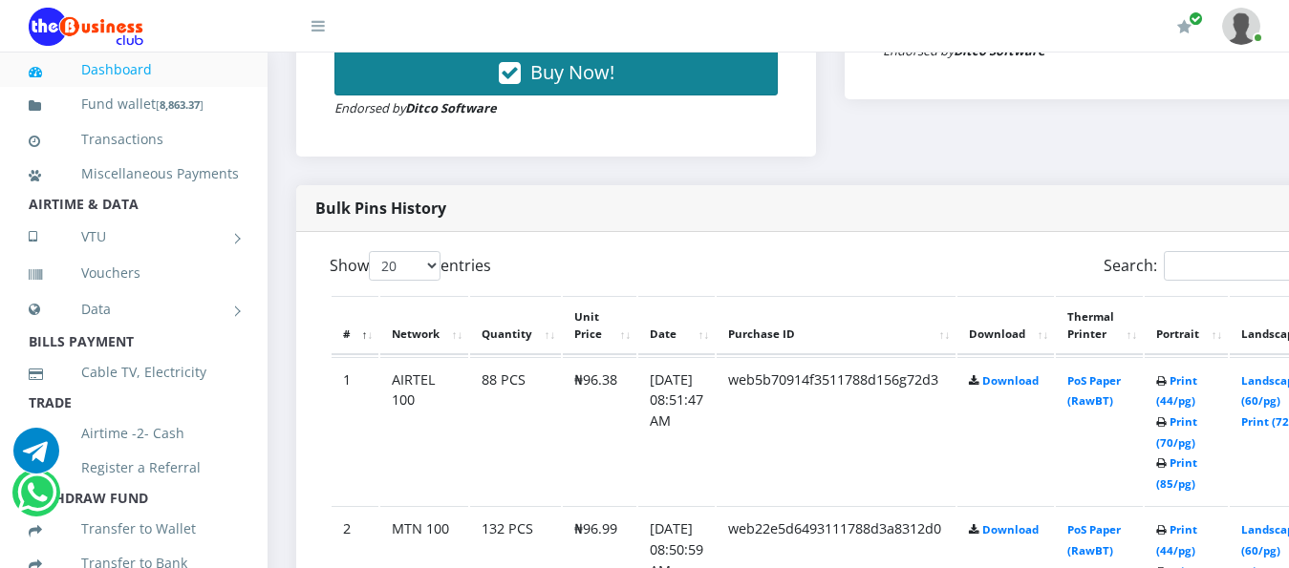
scroll to position [955, 0]
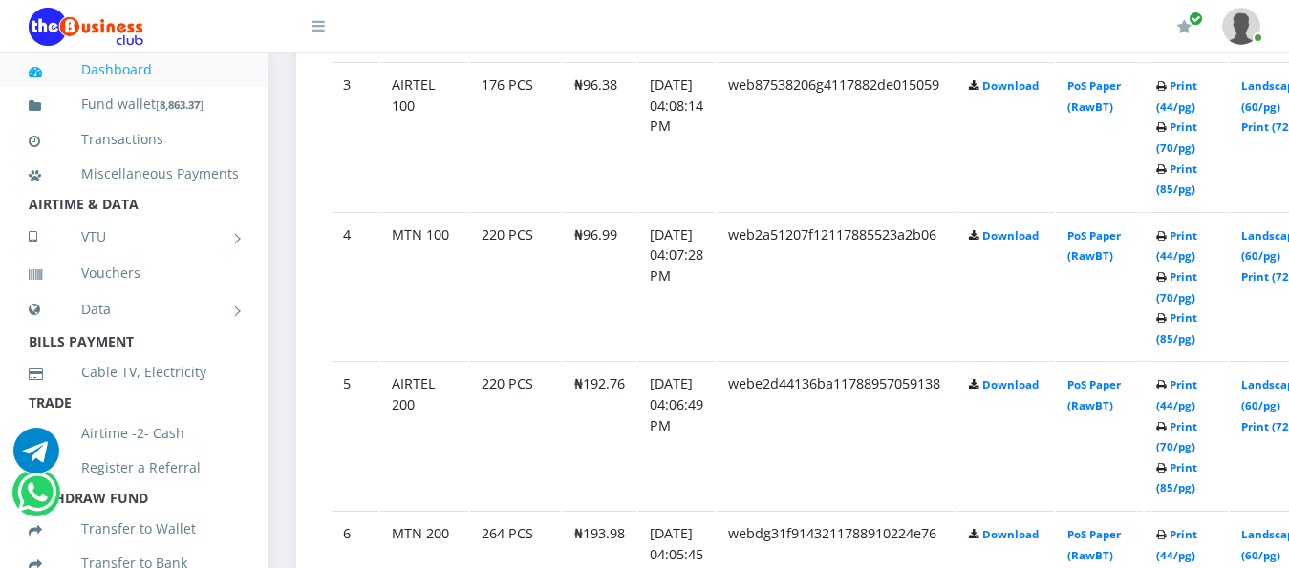
scroll to position [1467, 0]
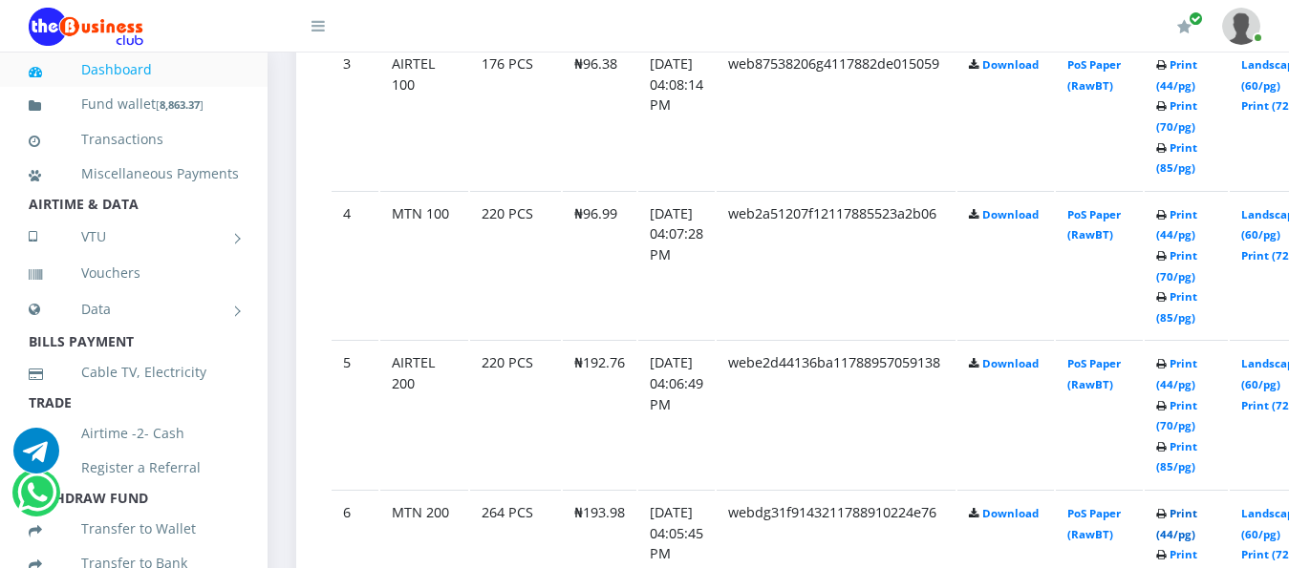
click at [1197, 506] on link "Print (44/pg)" at bounding box center [1176, 523] width 41 height 35
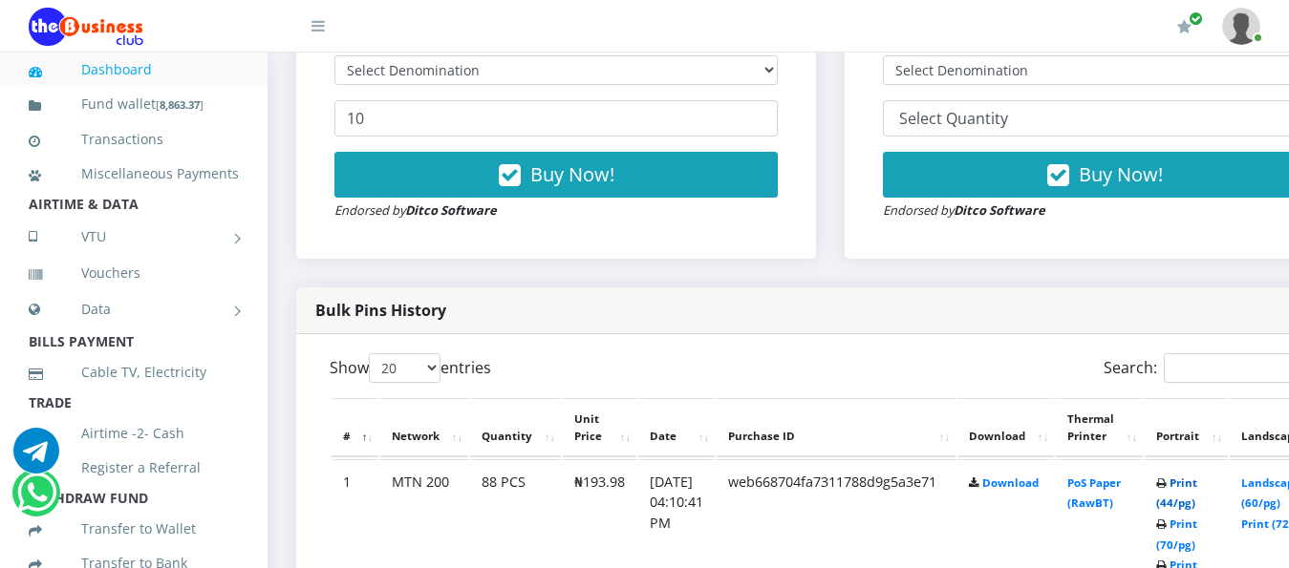
click at [654, 476] on link "Print (44/pg)" at bounding box center [1176, 493] width 41 height 35
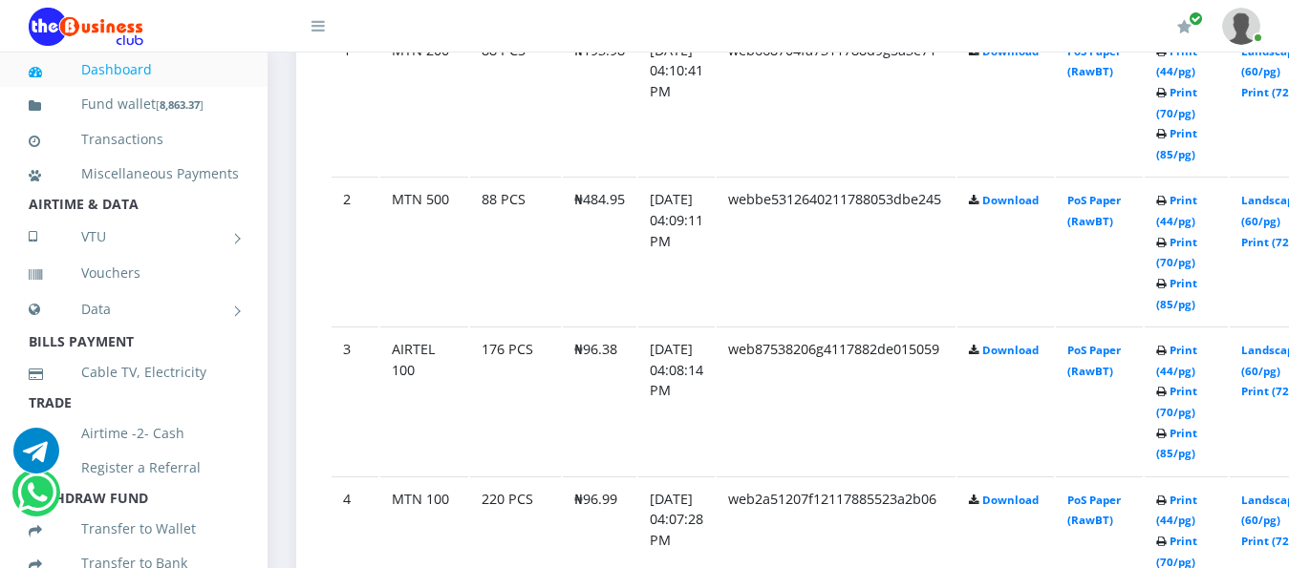
scroll to position [1227, 0]
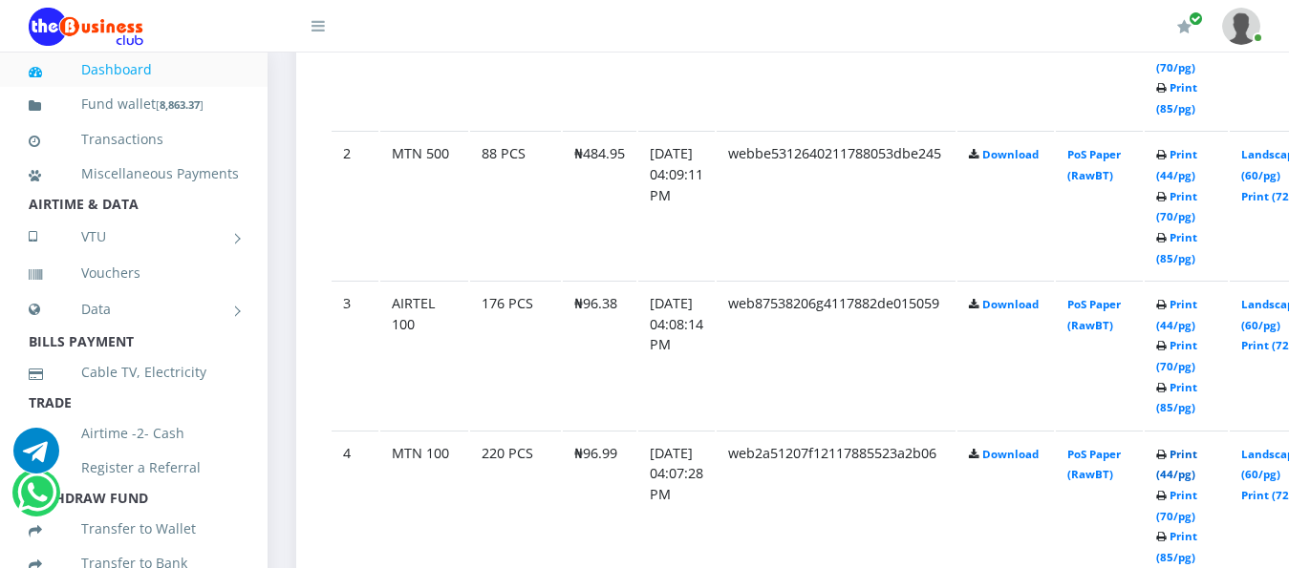
click at [1197, 447] on link "Print (44/pg)" at bounding box center [1176, 464] width 41 height 35
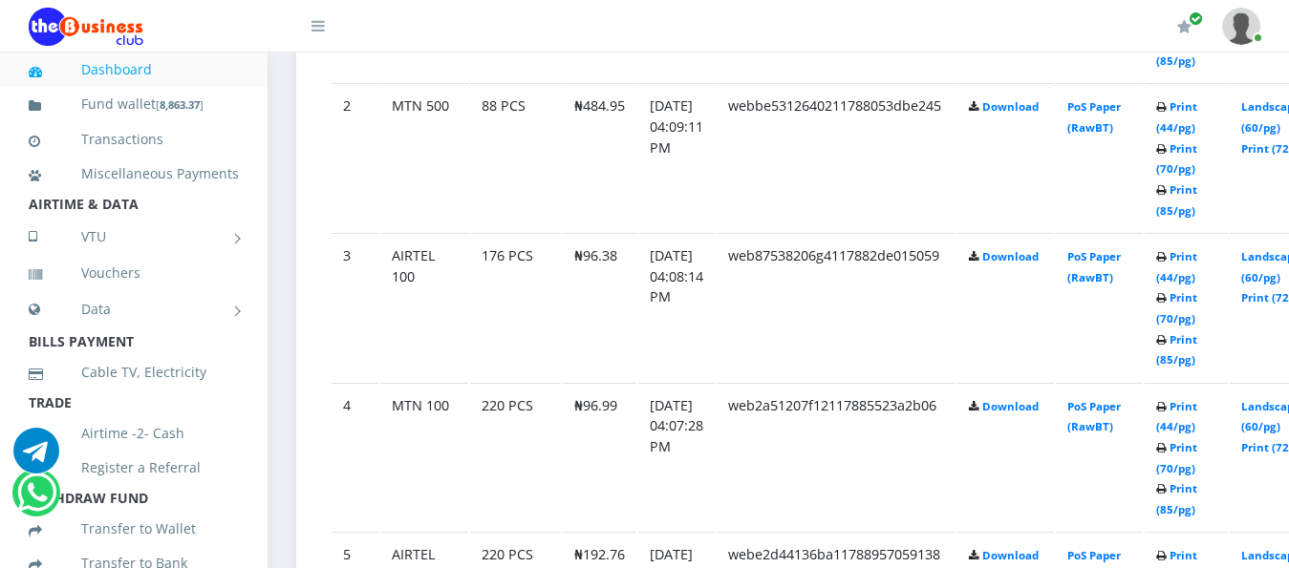
scroll to position [1275, 0]
click at [1197, 399] on link "Print (44/pg)" at bounding box center [1176, 416] width 41 height 35
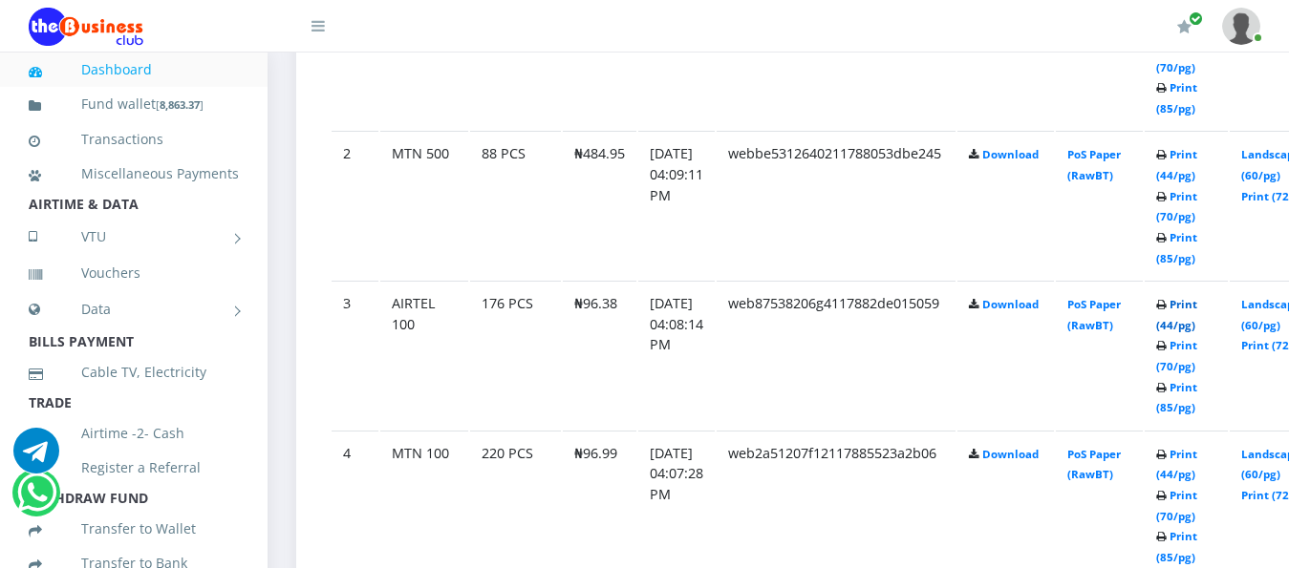
click at [1197, 297] on link "Print (44/pg)" at bounding box center [1176, 314] width 41 height 35
click at [1197, 147] on link "Print (44/pg)" at bounding box center [1176, 164] width 41 height 35
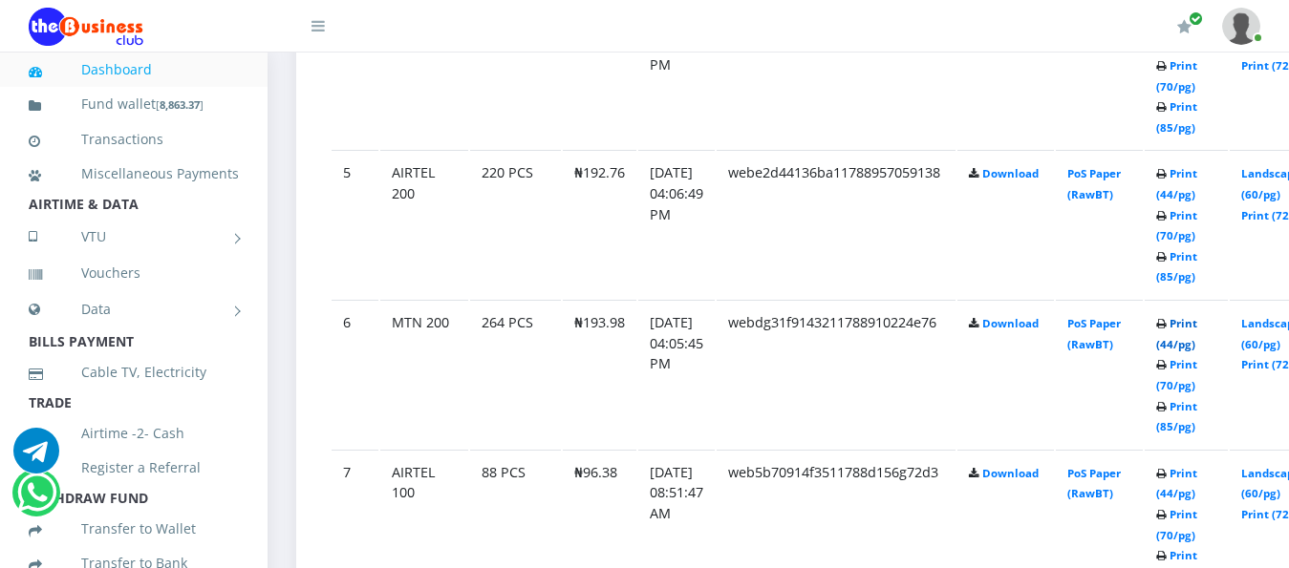
click at [1197, 316] on link "Print (44/pg)" at bounding box center [1176, 333] width 41 height 35
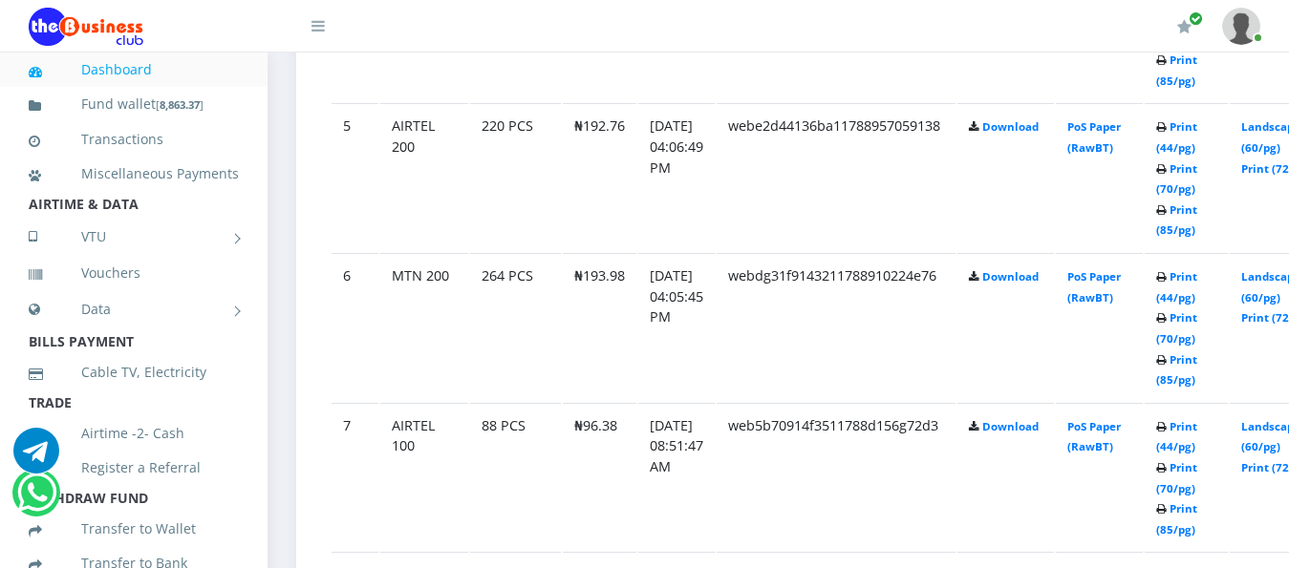
scroll to position [1657, 0]
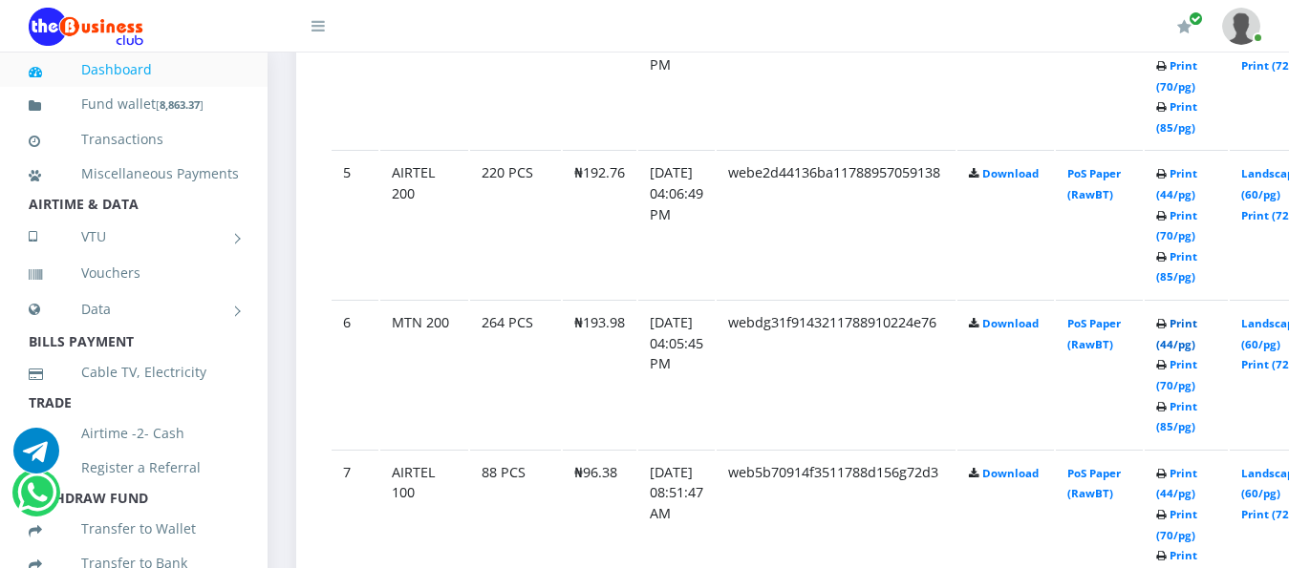
click at [1197, 316] on link "Print (44/pg)" at bounding box center [1176, 333] width 41 height 35
